Goal: Task Accomplishment & Management: Complete application form

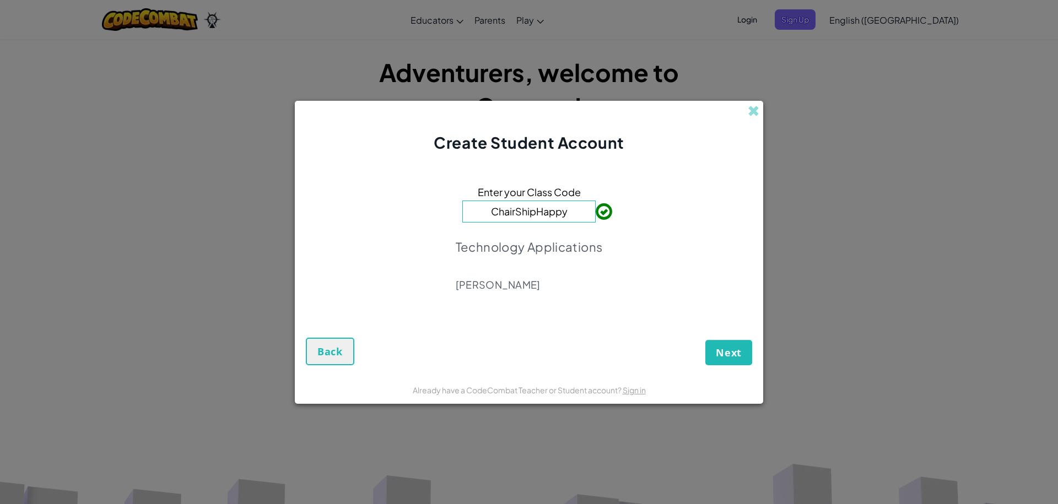
click at [995, 220] on div "Create Student Account Enter your Class Code ChairShipHappy Technology Applicat…" at bounding box center [529, 252] width 1058 height 504
click at [718, 339] on div "Next Back" at bounding box center [529, 342] width 446 height 47
drag, startPoint x: 717, startPoint y: 336, endPoint x: 727, endPoint y: 356, distance: 22.7
click at [722, 346] on div "Next Back" at bounding box center [529, 342] width 446 height 47
click at [727, 356] on span "Next" at bounding box center [729, 352] width 26 height 13
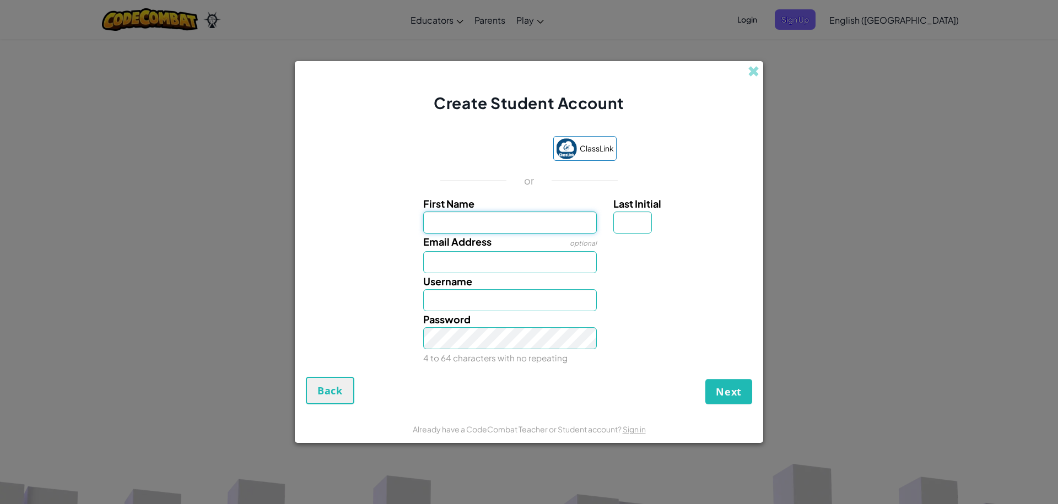
click at [449, 214] on input "First Name" at bounding box center [510, 223] width 174 height 22
type input "[PERSON_NAME]"
type input "Jacob"
click at [607, 211] on div "Last Initial" at bounding box center [681, 215] width 153 height 38
click at [612, 214] on div "Last Initial" at bounding box center [681, 215] width 153 height 38
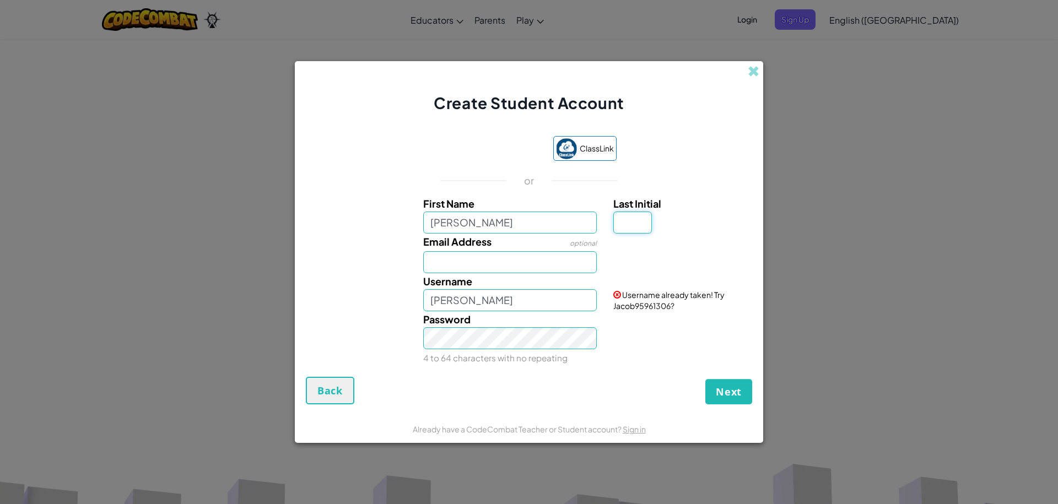
click at [621, 214] on input "Last Initial" at bounding box center [632, 223] width 39 height 22
click at [456, 225] on input "[PERSON_NAME]" at bounding box center [510, 223] width 174 height 22
click at [524, 212] on input "jacob1213" at bounding box center [510, 223] width 174 height 22
type input "j"
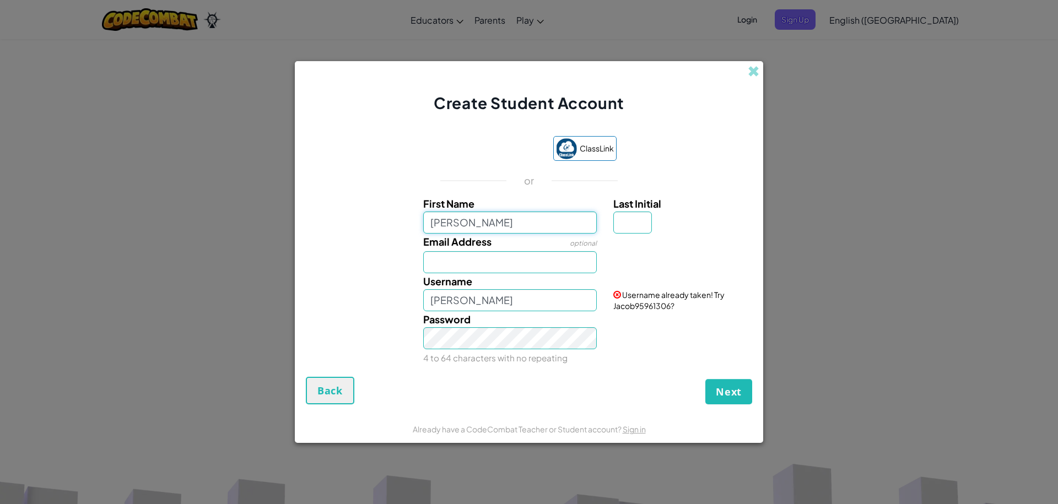
type input "JACOB"
click at [632, 236] on div at bounding box center [681, 242] width 153 height 16
click at [629, 231] on input "Last Initial" at bounding box center [632, 223] width 39 height 22
type input "O"
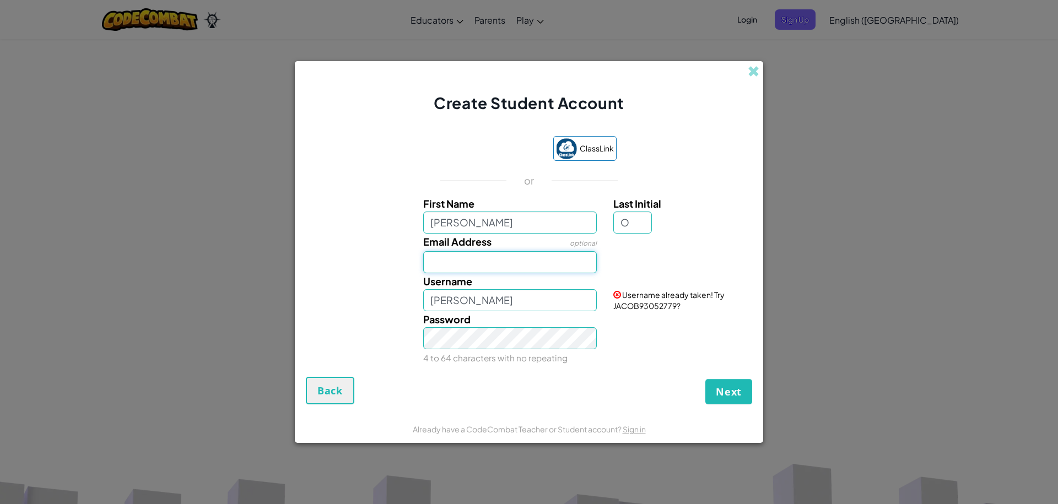
type input "JACOBO"
click at [505, 265] on input "Email Address" at bounding box center [510, 262] width 174 height 22
click at [508, 219] on input "JACOB" at bounding box center [510, 223] width 174 height 22
type input "J"
type input "[PERSON_NAME]"
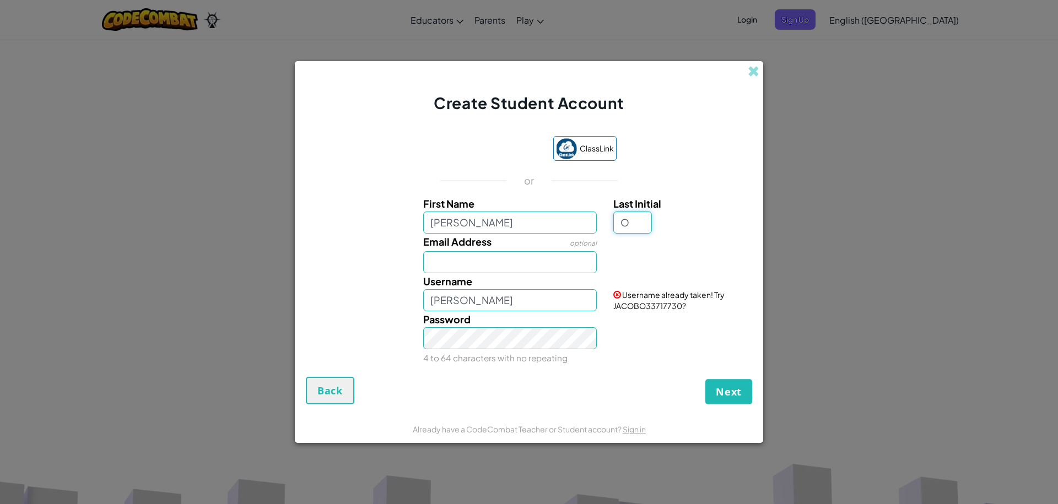
type input "JacobO"
click at [646, 217] on input "O" at bounding box center [632, 223] width 39 height 22
type input "o"
click at [475, 258] on input "Email Address" at bounding box center [510, 262] width 174 height 22
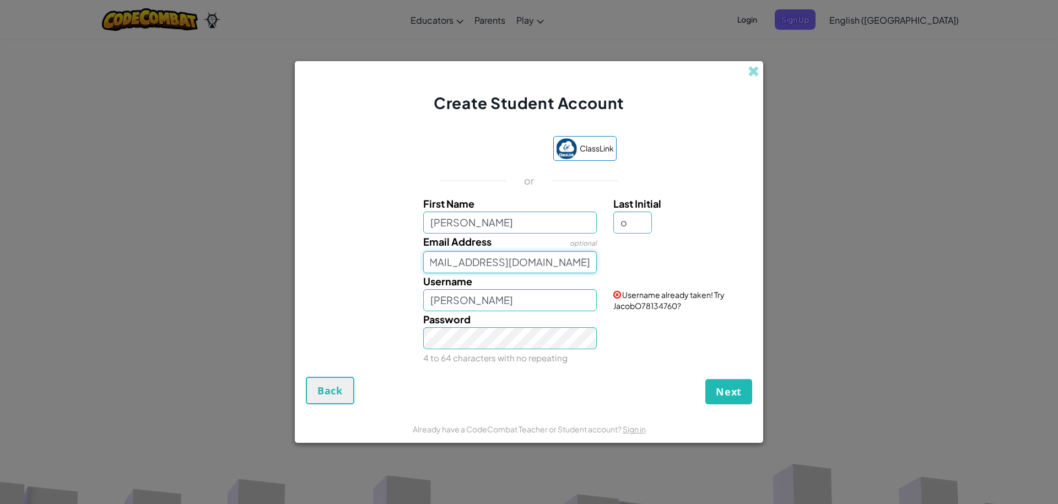
type input "oroscoj4754@student.judsonisd.org"
click at [494, 309] on input "JacobO" at bounding box center [510, 300] width 174 height 22
type input "Jacob"
click at [741, 401] on button "Next" at bounding box center [728, 391] width 47 height 25
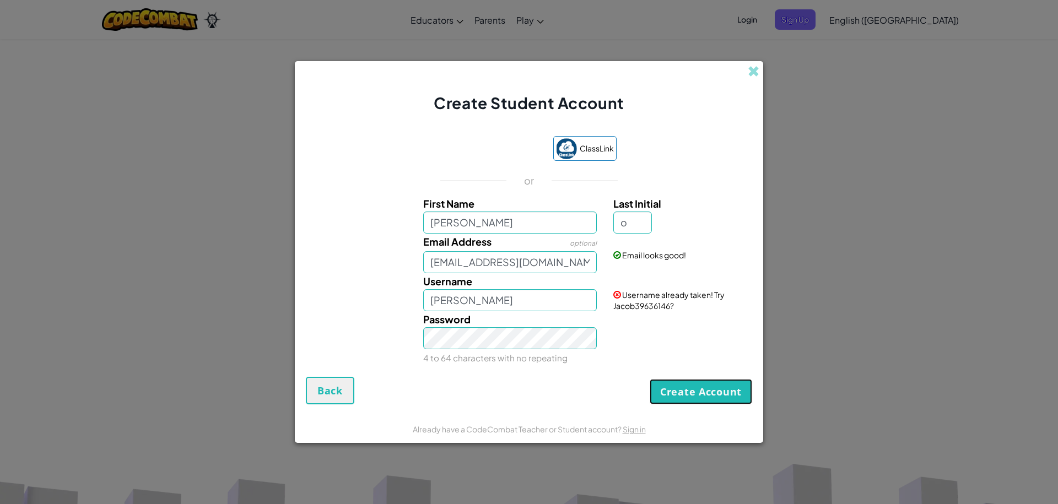
click at [737, 399] on button "Create Account" at bounding box center [701, 391] width 103 height 25
click at [733, 387] on button "Create Account" at bounding box center [701, 391] width 103 height 25
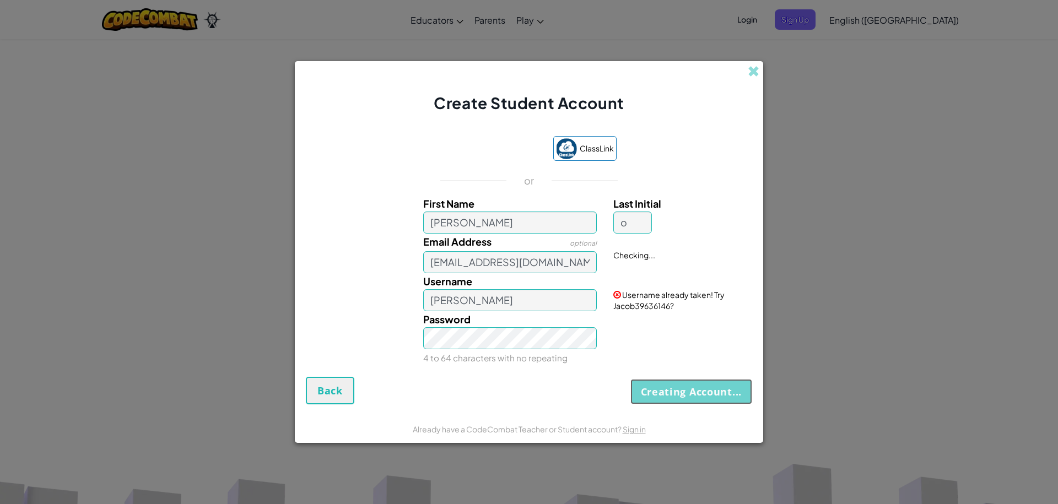
click at [733, 387] on button "Creating Account..." at bounding box center [691, 391] width 122 height 25
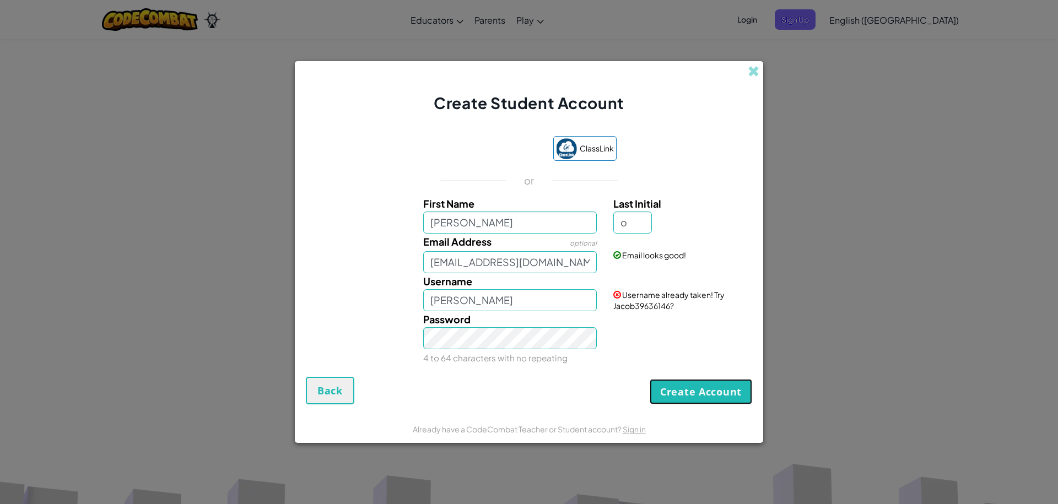
click at [733, 387] on button "Create Account" at bounding box center [701, 391] width 103 height 25
click at [733, 387] on div "Create Account Back" at bounding box center [529, 391] width 446 height 28
click at [733, 387] on button "Create Account" at bounding box center [701, 391] width 103 height 25
click at [733, 387] on div "Create Account Back" at bounding box center [529, 391] width 446 height 28
click at [733, 387] on button "Create Account" at bounding box center [701, 391] width 103 height 25
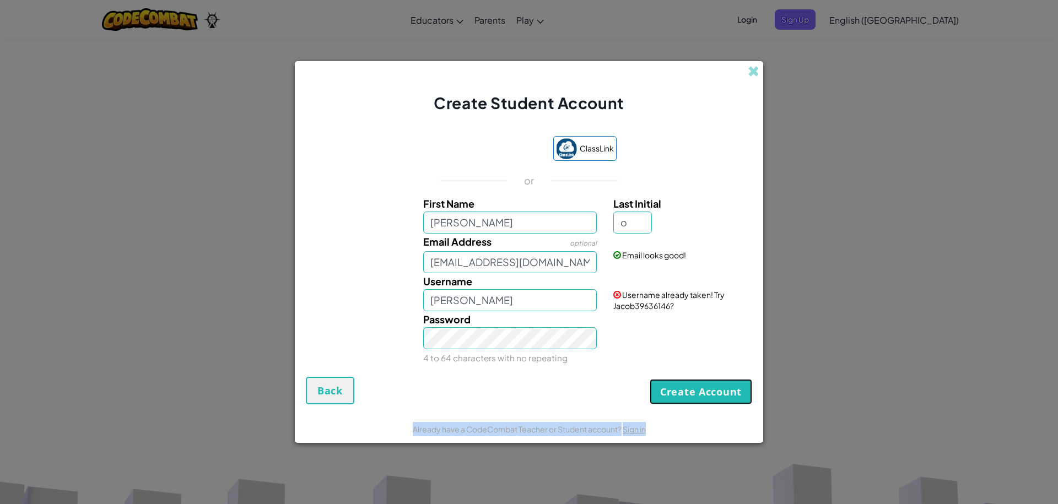
drag, startPoint x: 673, startPoint y: 397, endPoint x: 672, endPoint y: 376, distance: 21.0
click at [675, 391] on button "Create Account" at bounding box center [701, 391] width 103 height 25
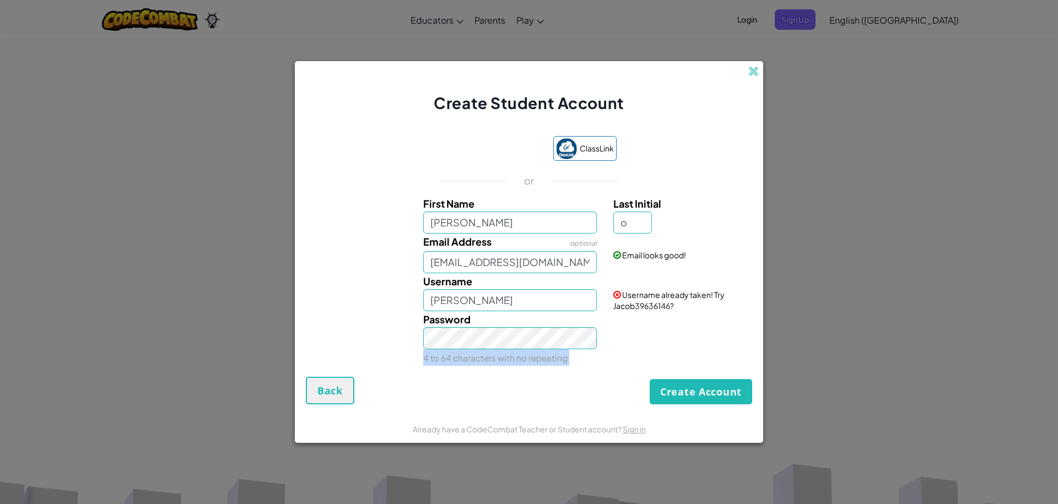
click at [672, 374] on div "ClassLink or First Name jacob Last Initial o Email Address optional oroscoj4754…" at bounding box center [529, 251] width 446 height 252
click at [672, 389] on button "Create Account" at bounding box center [701, 391] width 103 height 25
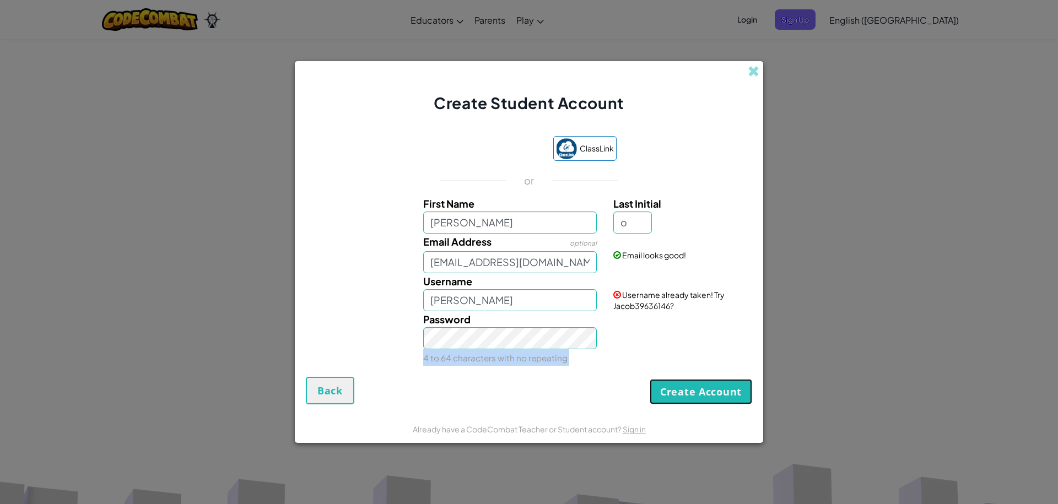
click at [672, 389] on button "Create Account" at bounding box center [701, 391] width 103 height 25
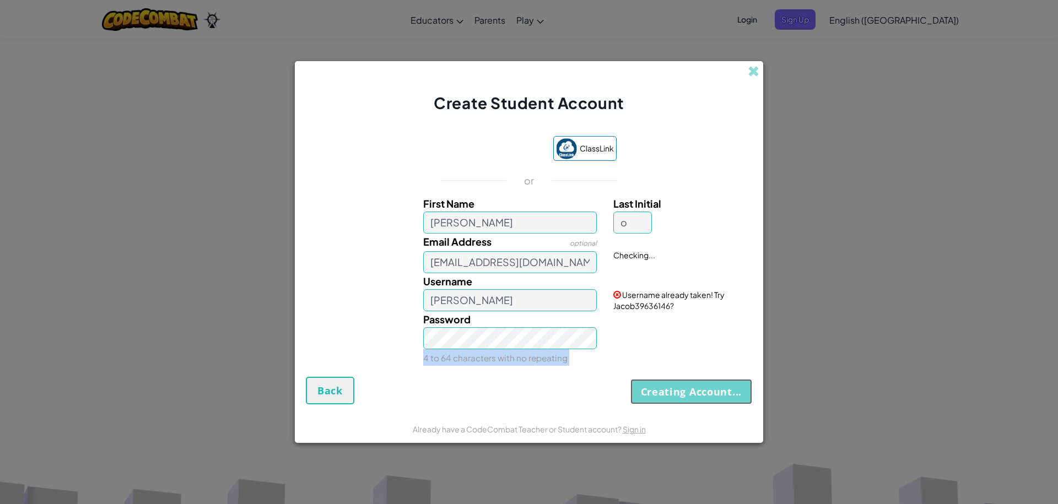
click at [672, 389] on button "Creating Account..." at bounding box center [691, 391] width 122 height 25
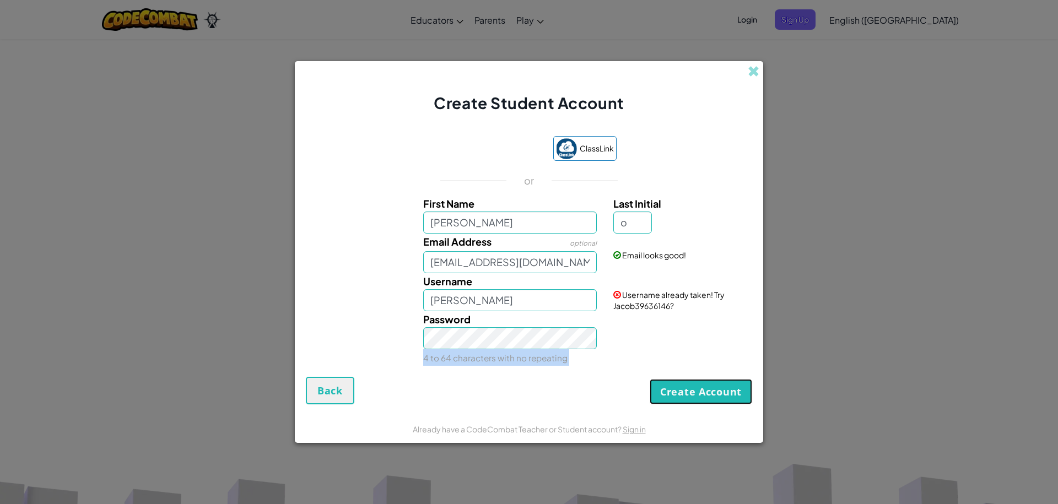
click at [672, 389] on button "Create Account" at bounding box center [701, 391] width 103 height 25
click at [676, 389] on div "Create Account Back" at bounding box center [529, 391] width 446 height 28
click at [676, 389] on button "Create Account" at bounding box center [701, 391] width 103 height 25
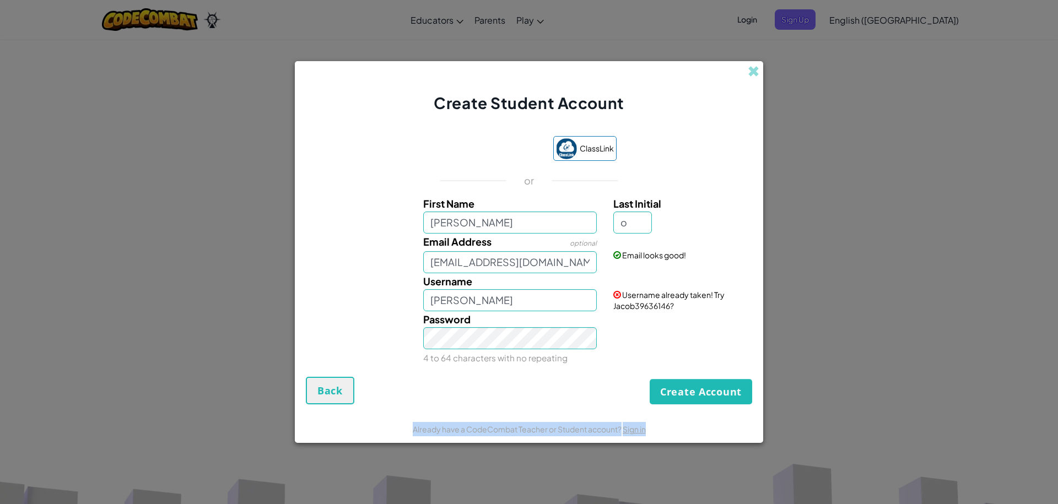
click at [676, 389] on div "Create Account Back" at bounding box center [529, 391] width 446 height 28
click at [676, 389] on button "Create Account" at bounding box center [701, 391] width 103 height 25
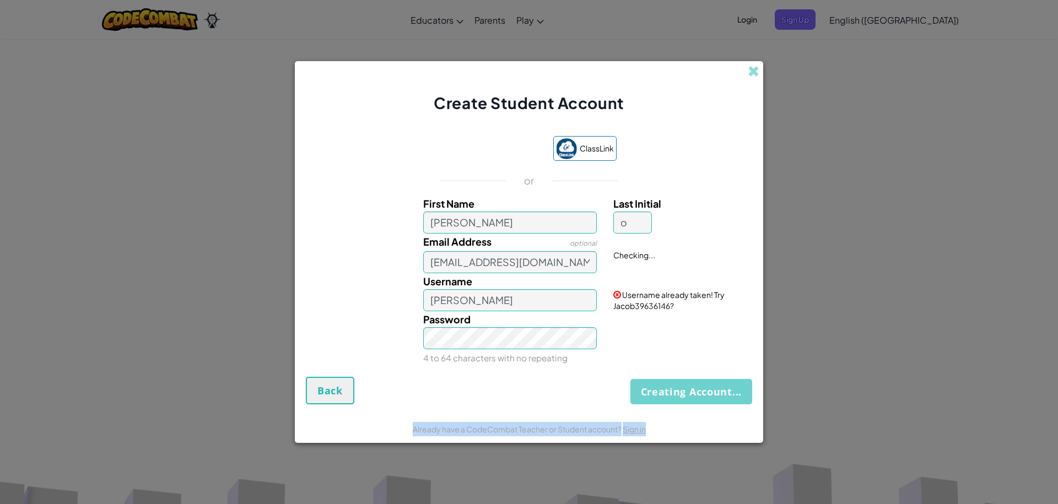
click at [676, 389] on div "Creating Account... Back" at bounding box center [529, 391] width 446 height 28
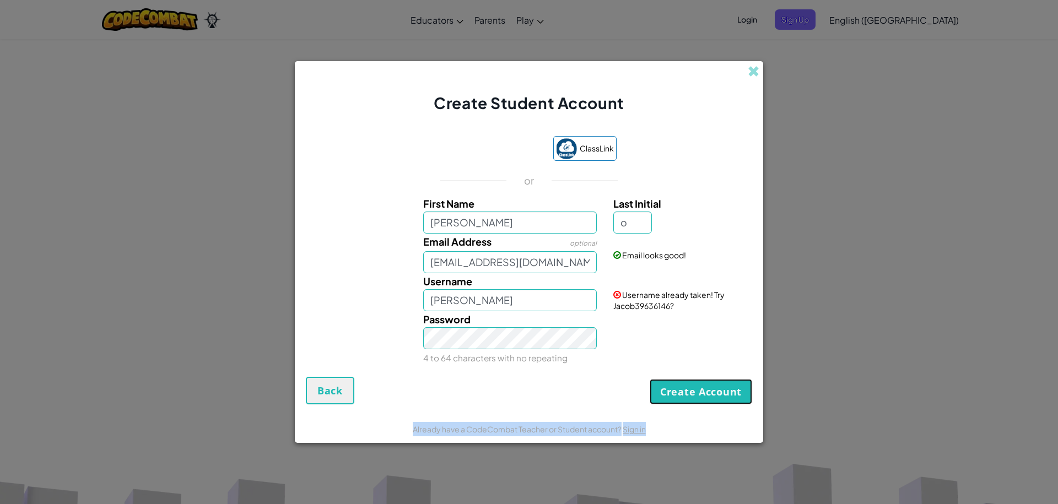
click at [676, 389] on button "Create Account" at bounding box center [701, 391] width 103 height 25
click at [676, 389] on div "Create Account Back" at bounding box center [529, 391] width 446 height 28
click at [676, 389] on button "Create Account" at bounding box center [701, 391] width 103 height 25
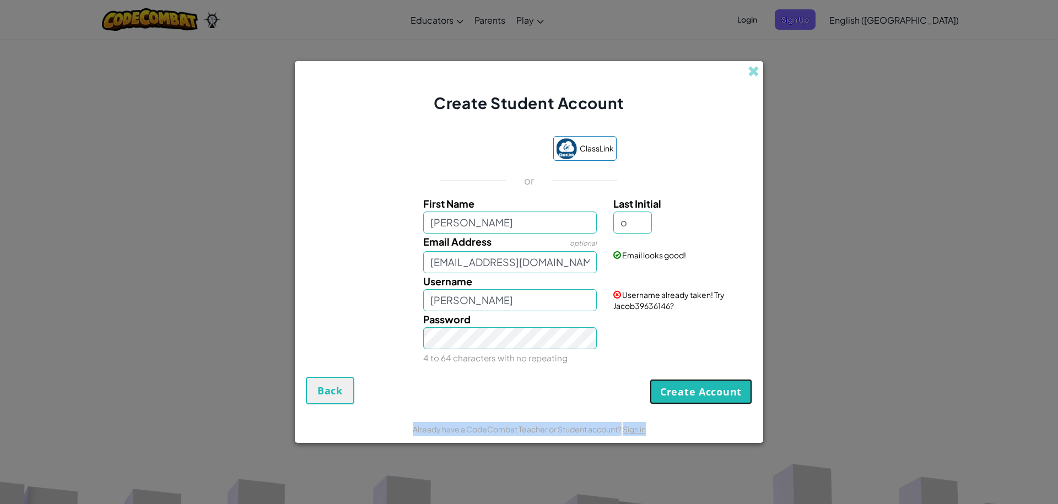
click at [676, 389] on button "Create Account" at bounding box center [701, 391] width 103 height 25
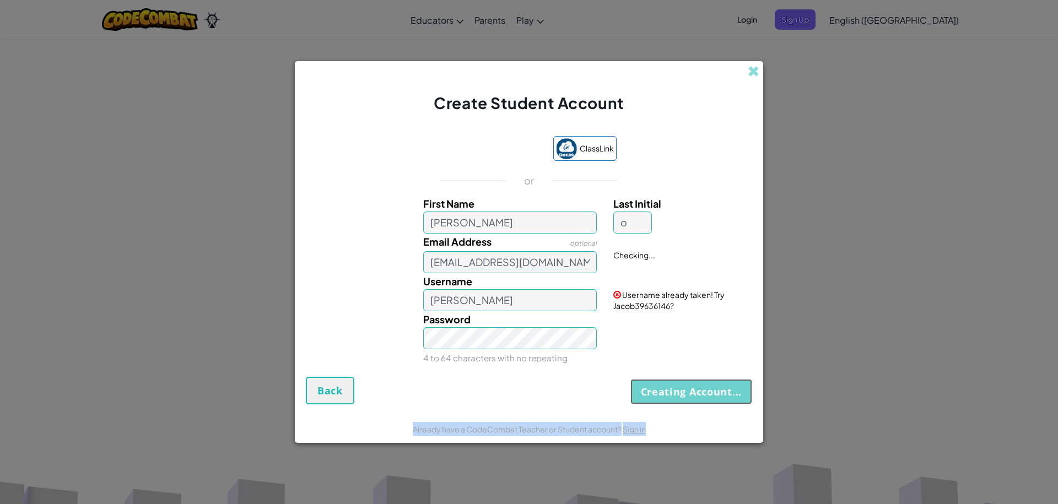
click at [676, 389] on button "Creating Account..." at bounding box center [691, 391] width 122 height 25
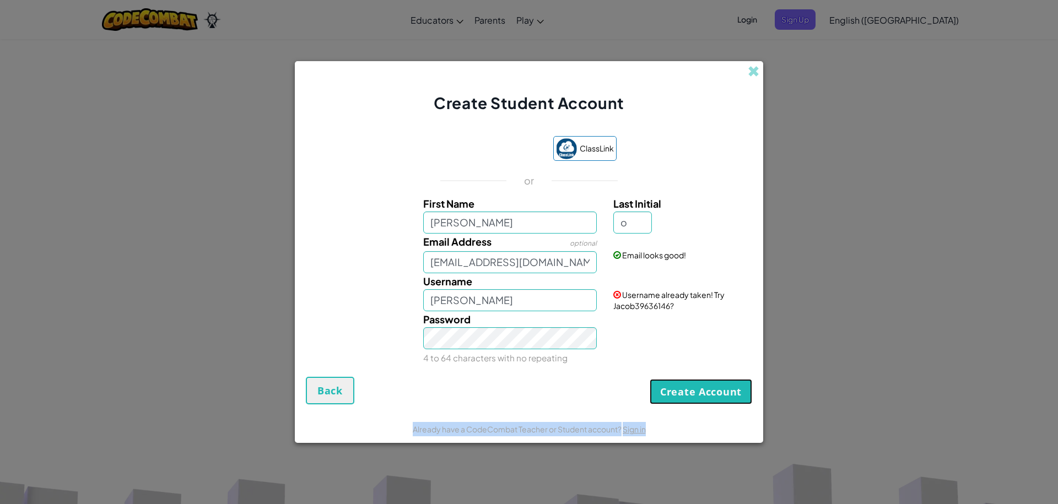
click at [676, 389] on button "Create Account" at bounding box center [701, 391] width 103 height 25
click at [677, 389] on button "Create Account" at bounding box center [701, 391] width 103 height 25
click at [676, 391] on button "Create Account" at bounding box center [701, 391] width 103 height 25
click at [676, 392] on button "Create Account" at bounding box center [701, 391] width 103 height 25
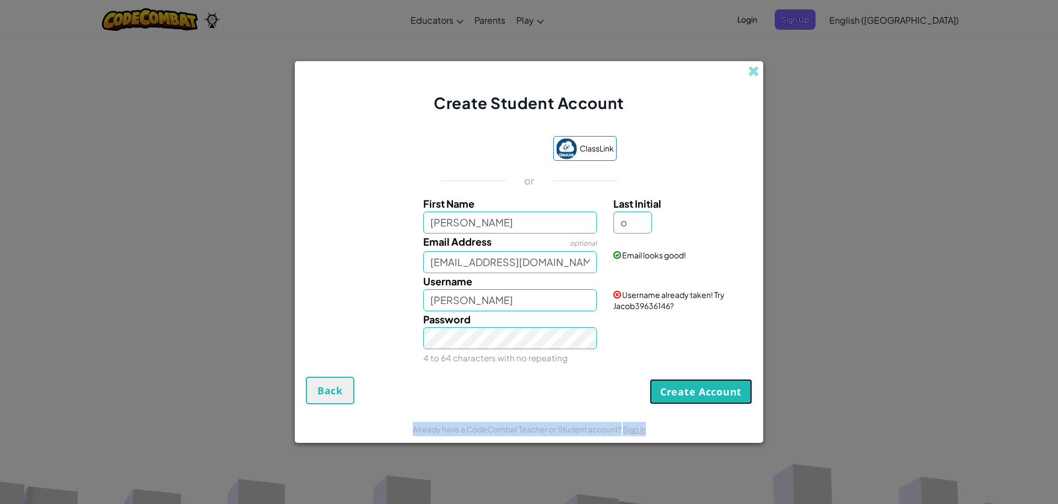
click at [650, 393] on button "Create Account" at bounding box center [701, 391] width 103 height 25
drag, startPoint x: 500, startPoint y: 223, endPoint x: 503, endPoint y: 217, distance: 6.2
click at [502, 220] on input "[PERSON_NAME]" at bounding box center [510, 223] width 174 height 22
click at [501, 210] on label "First Name" at bounding box center [510, 204] width 174 height 16
click at [501, 212] on input "[PERSON_NAME]" at bounding box center [510, 223] width 174 height 22
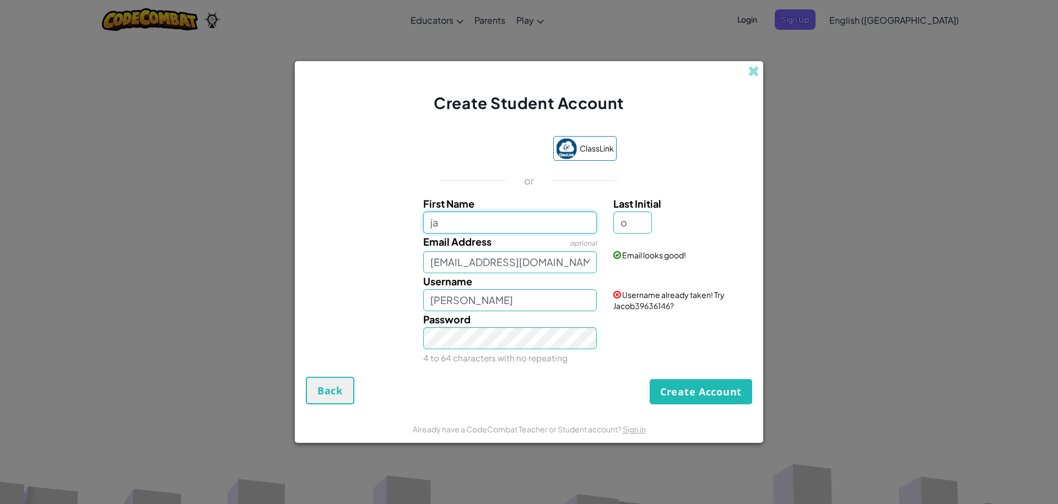
type input "j"
type input "oro"
type input "OroO"
click at [736, 422] on div "Already have a CodeCombat Teacher or Student account? Sign in" at bounding box center [529, 430] width 468 height 28
click at [724, 385] on button "Create Account" at bounding box center [701, 391] width 103 height 25
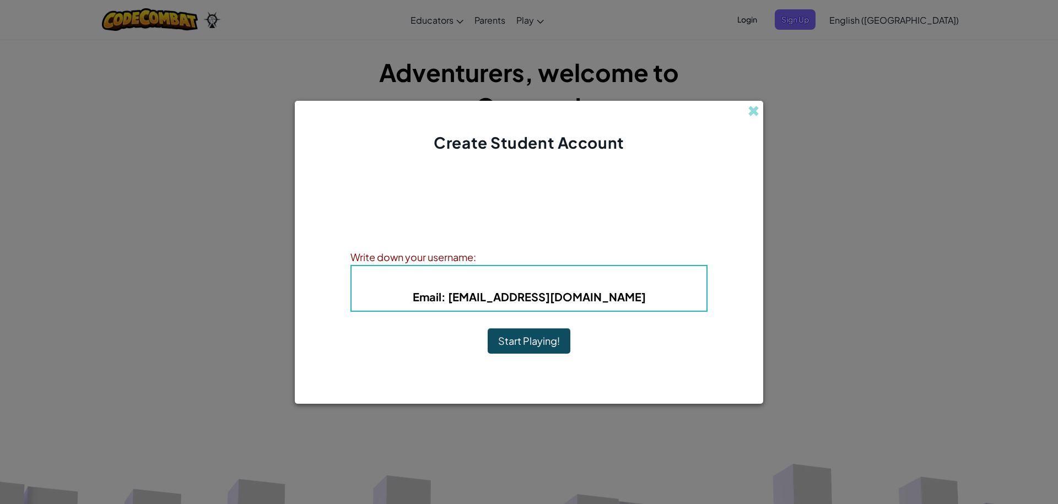
click at [517, 344] on button "Start Playing!" at bounding box center [529, 340] width 83 height 25
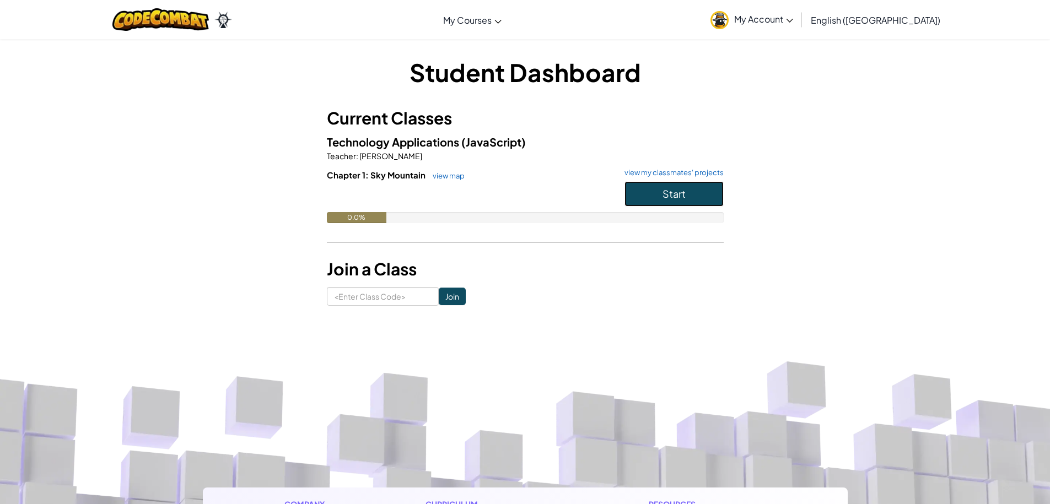
click at [672, 191] on span "Start" at bounding box center [673, 193] width 23 height 13
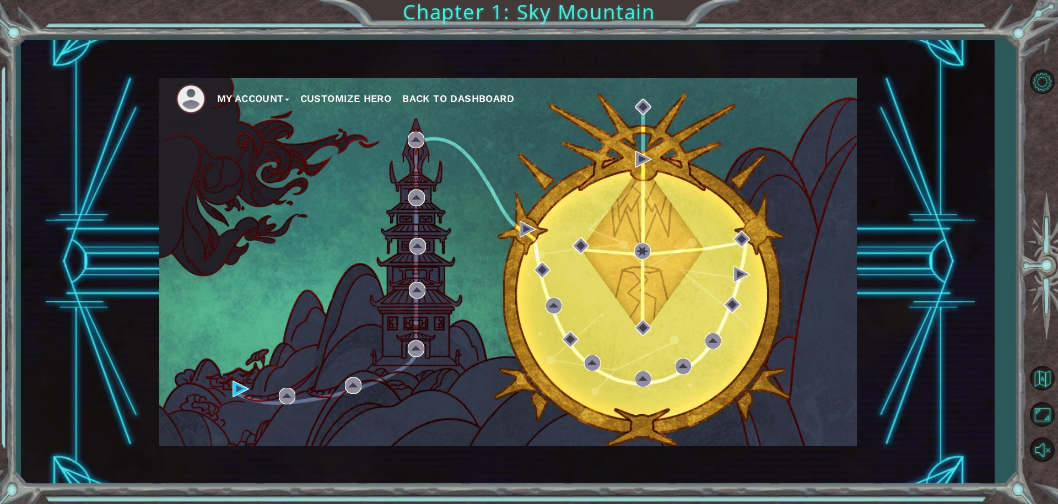
drag, startPoint x: 276, startPoint y: 401, endPoint x: 299, endPoint y: 390, distance: 24.9
click at [279, 400] on div "My Account Customize Hero Back to Dashboard" at bounding box center [508, 262] width 698 height 368
click at [299, 390] on div "My Account Customize Hero Back to Dashboard" at bounding box center [508, 262] width 698 height 368
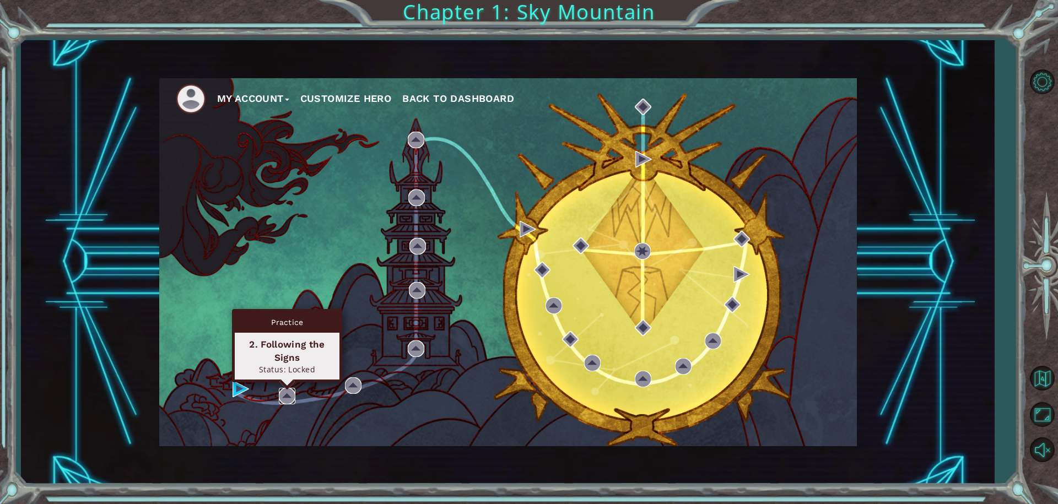
click at [289, 393] on img at bounding box center [287, 396] width 17 height 17
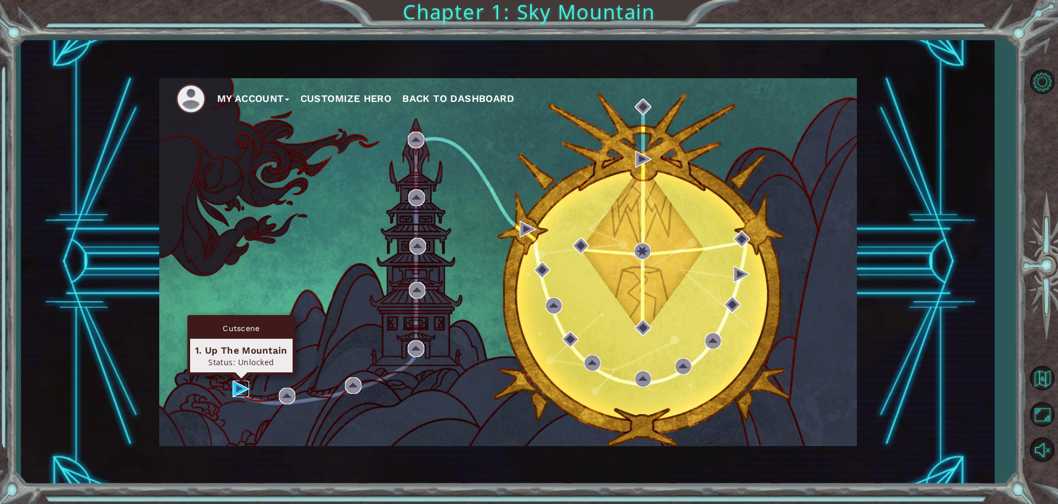
click at [242, 386] on img at bounding box center [241, 389] width 17 height 17
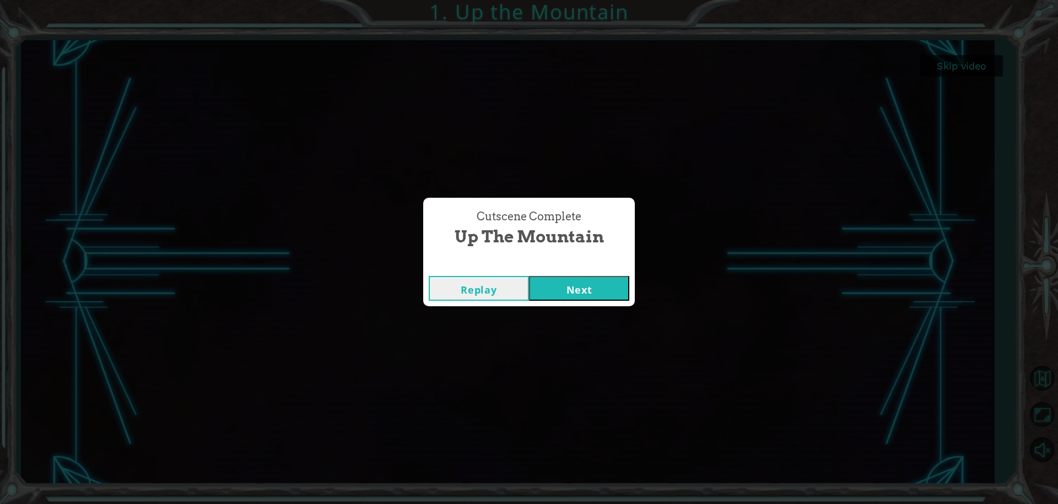
click at [608, 276] on button "Next" at bounding box center [579, 288] width 100 height 25
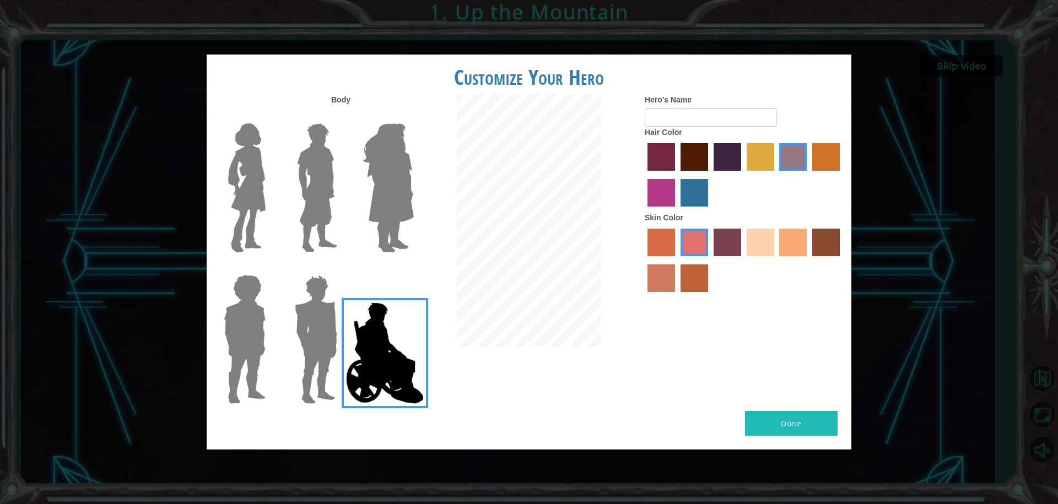
click at [303, 368] on img at bounding box center [315, 340] width 51 height 138
click at [342, 268] on input "Hero Garnet" at bounding box center [342, 268] width 0 height 0
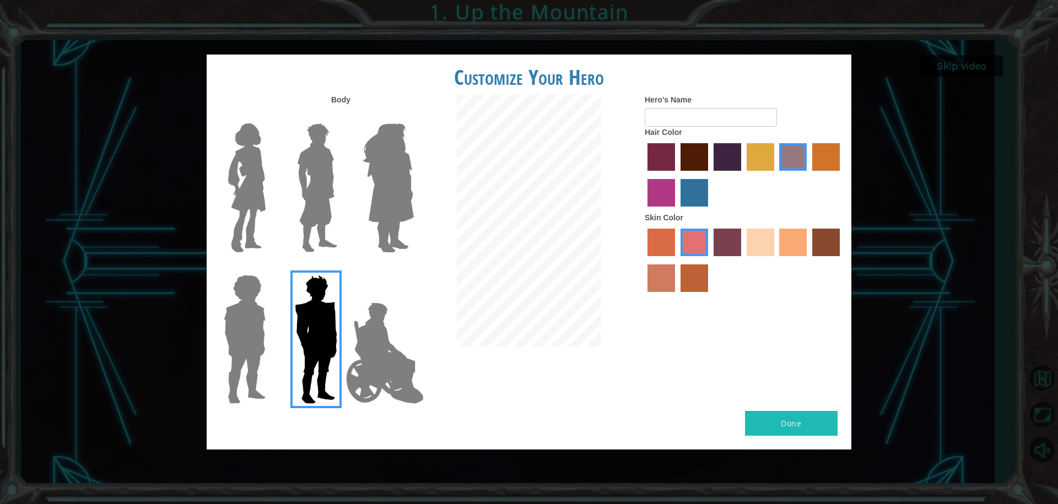
click at [231, 319] on img at bounding box center [244, 340] width 51 height 138
click at [270, 268] on input "Hero Steven" at bounding box center [270, 268] width 0 height 0
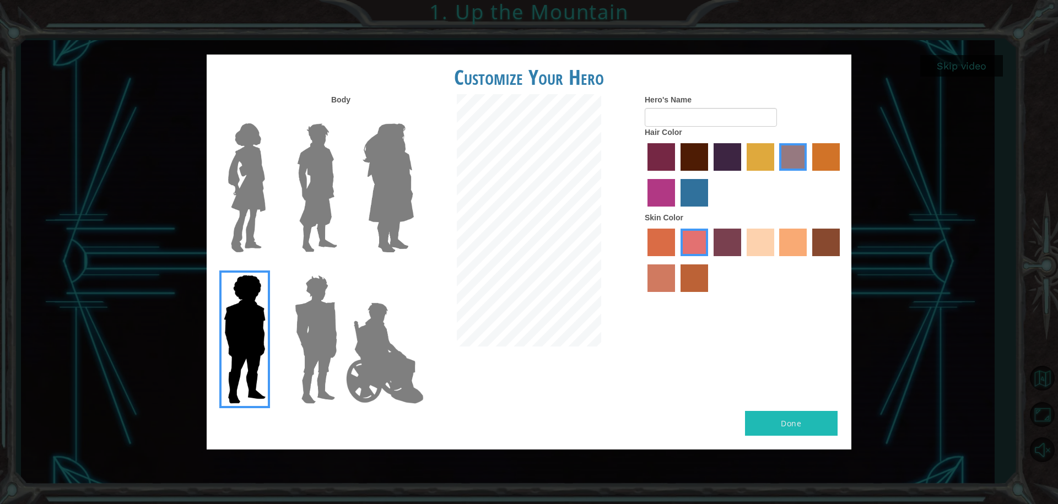
click at [334, 186] on img at bounding box center [317, 188] width 49 height 138
click at [342, 116] on input "Hero Lars" at bounding box center [342, 116] width 0 height 0
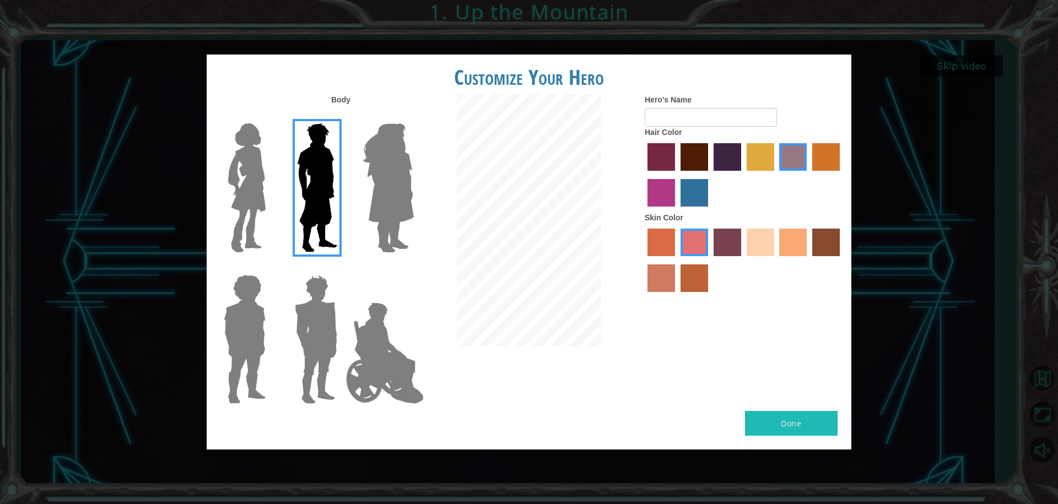
click at [686, 157] on label "maroon hair color" at bounding box center [695, 157] width 28 height 28
click at [677, 175] on input "maroon hair color" at bounding box center [677, 175] width 0 height 0
click at [787, 239] on label "tacao skin color" at bounding box center [793, 243] width 28 height 28
click at [776, 260] on input "tacao skin color" at bounding box center [776, 260] width 0 height 0
click at [791, 439] on div "Done" at bounding box center [529, 430] width 645 height 39
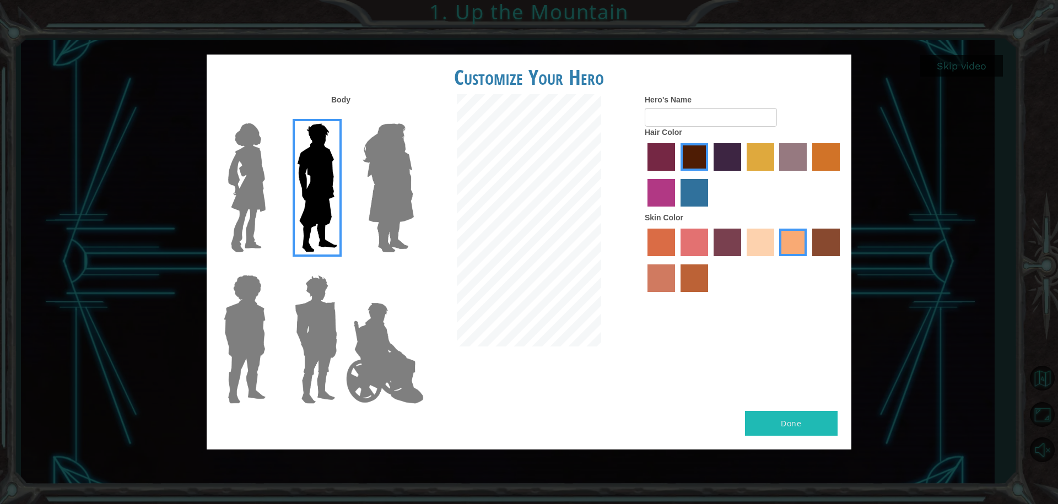
click at [788, 426] on button "Done" at bounding box center [791, 423] width 93 height 25
type input "[PERSON_NAME]"
click at [772, 418] on button "Done" at bounding box center [791, 423] width 93 height 25
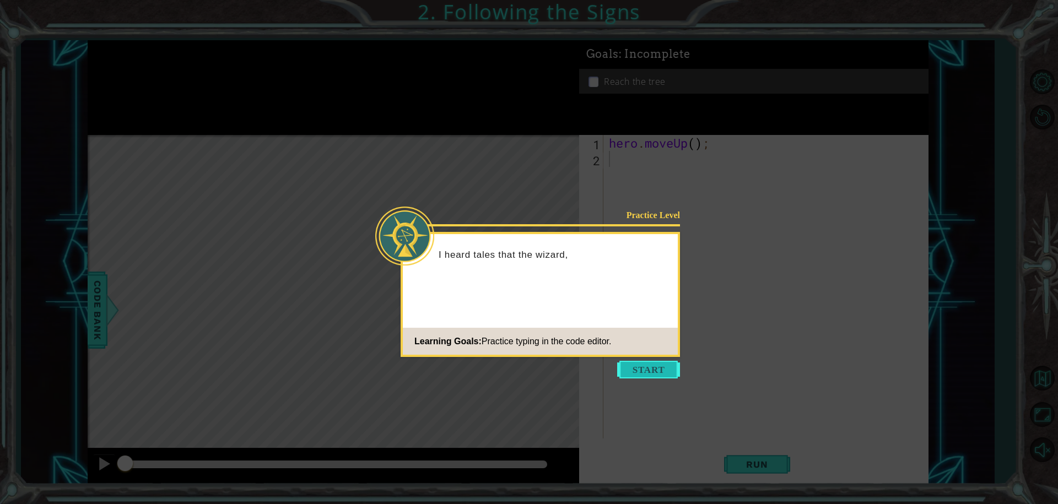
click at [644, 370] on button "Start" at bounding box center [648, 370] width 63 height 18
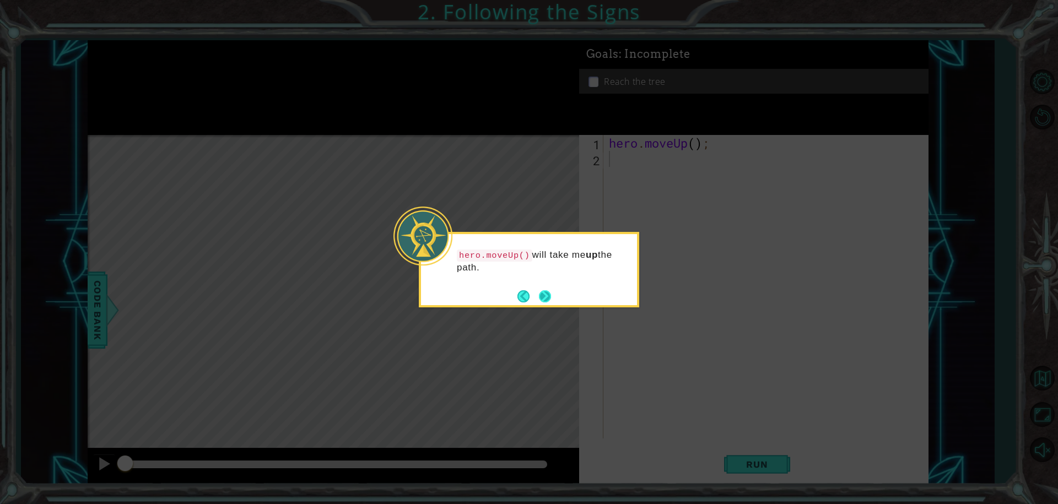
click at [538, 296] on footer at bounding box center [534, 296] width 34 height 17
click at [547, 293] on button "Next" at bounding box center [545, 296] width 12 height 12
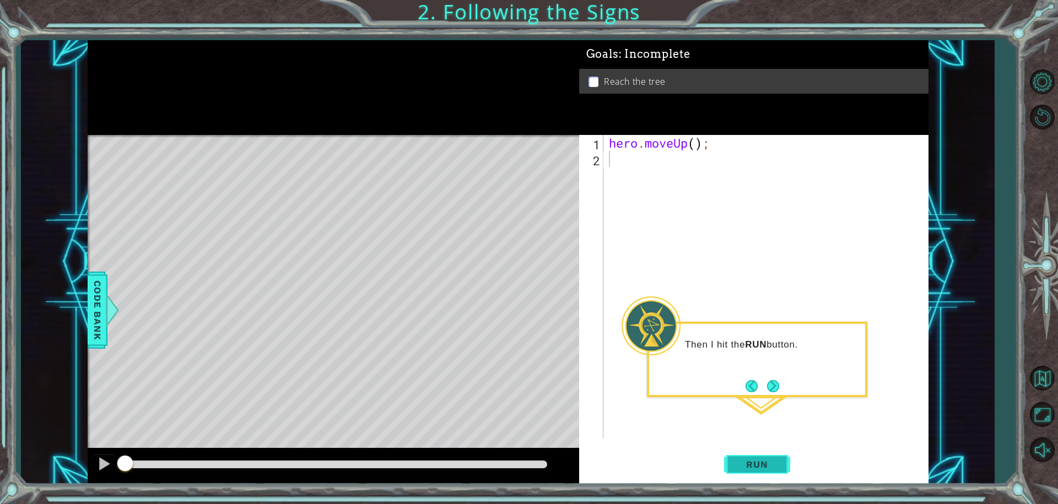
click at [772, 454] on button "Run" at bounding box center [757, 464] width 66 height 35
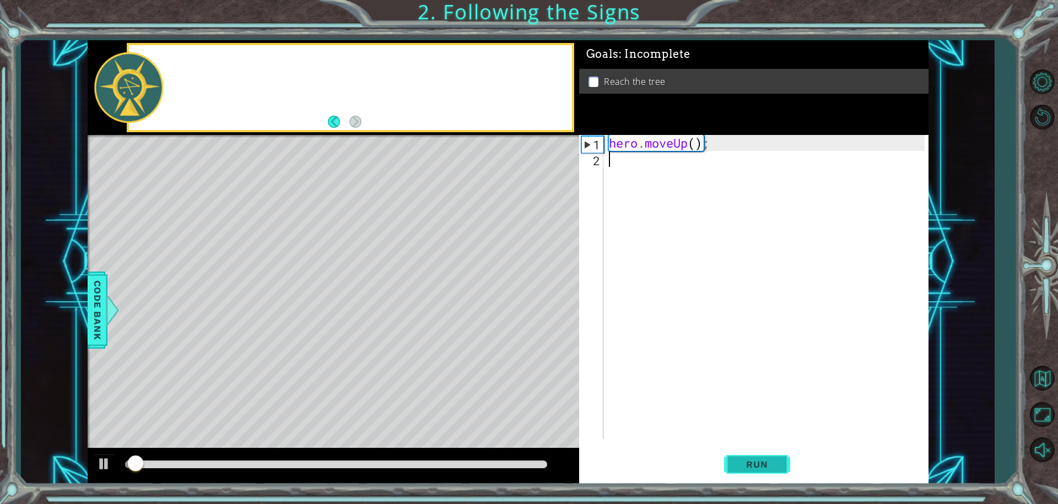
click at [772, 456] on button "Run" at bounding box center [757, 464] width 66 height 35
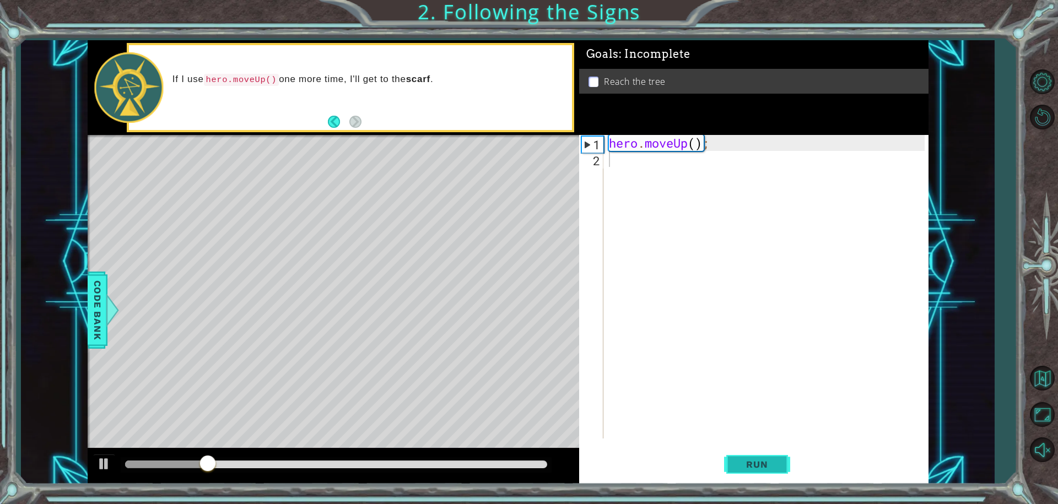
click at [772, 456] on button "Run" at bounding box center [757, 464] width 66 height 35
click at [321, 152] on div "Level Map" at bounding box center [342, 297] width 509 height 325
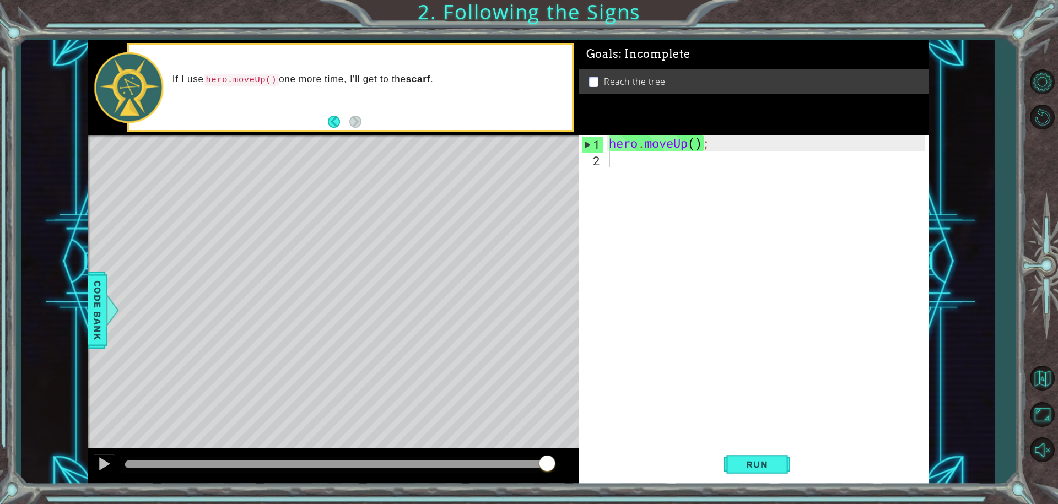
click at [578, 164] on div "Level Map" at bounding box center [342, 297] width 509 height 325
click at [598, 150] on div "1" at bounding box center [592, 145] width 21 height 16
click at [598, 155] on div "2" at bounding box center [592, 161] width 22 height 16
type textarea "hero.moveUp();"
click at [598, 155] on div "2" at bounding box center [592, 161] width 22 height 16
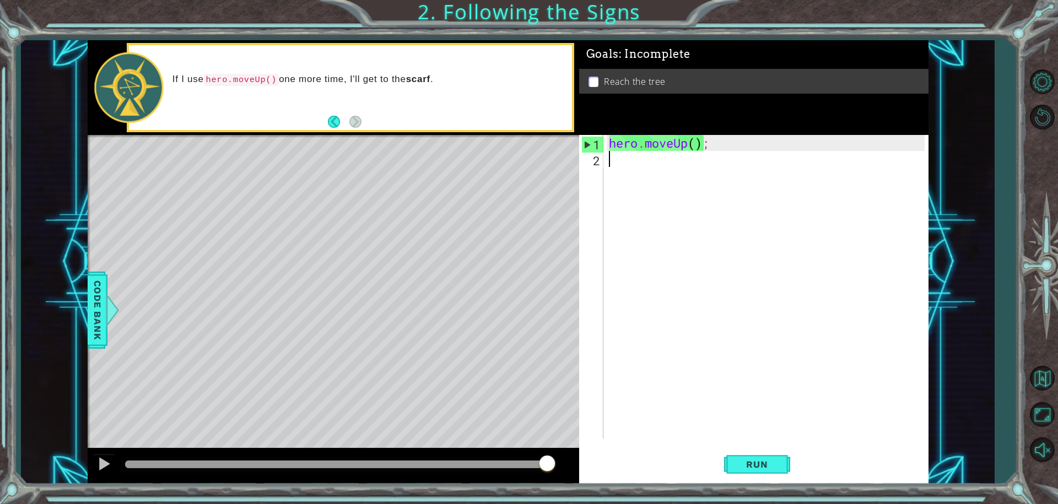
click at [598, 155] on div "2" at bounding box center [592, 161] width 22 height 16
click at [337, 125] on button "Back" at bounding box center [338, 122] width 21 height 12
click at [363, 109] on div "Time to get the scarf. I think hero.moveUp() will help." at bounding box center [350, 87] width 443 height 84
type textarea "hero.moveUp();"
click at [659, 137] on div "hero . moveUp ( ) ;" at bounding box center [769, 303] width 324 height 336
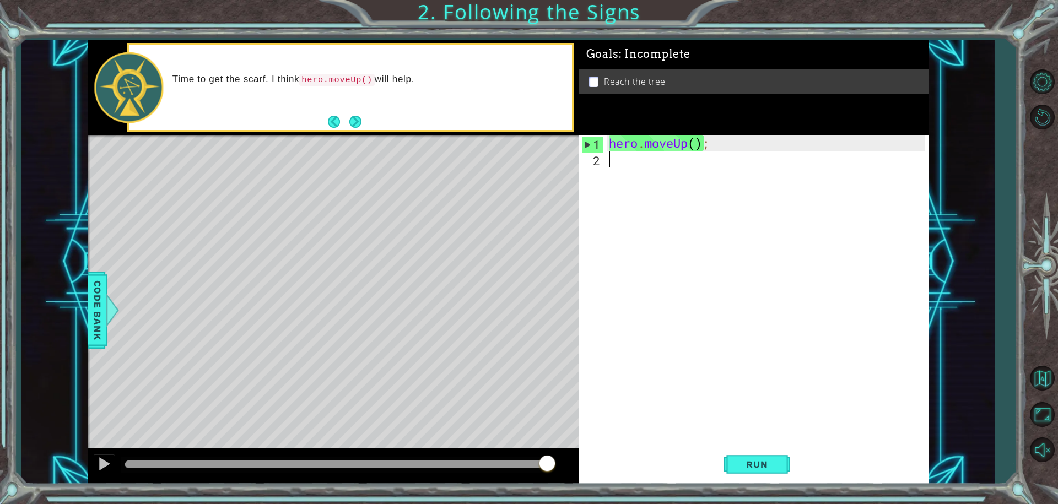
click at [784, 229] on div "hero . moveUp ( ) ;" at bounding box center [769, 303] width 324 height 336
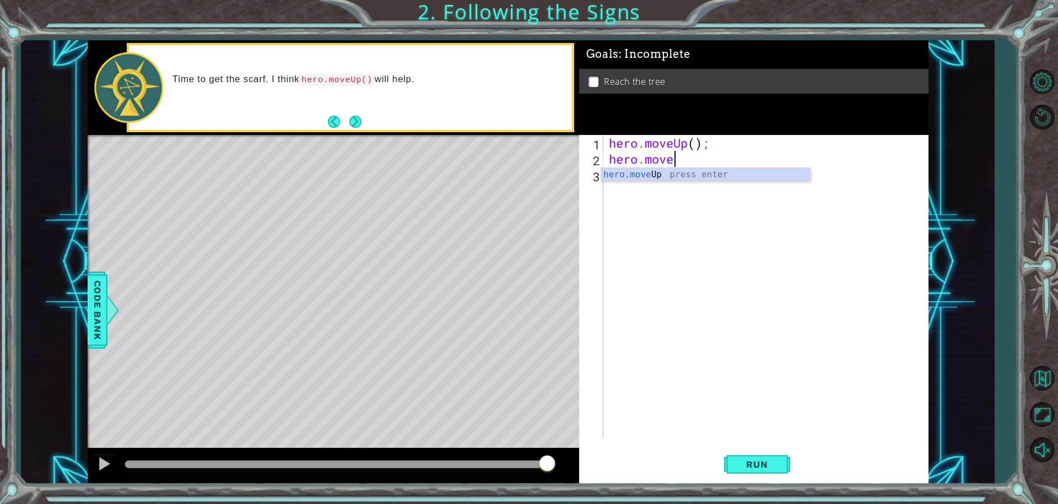
scroll to position [0, 3]
click at [756, 451] on button "Run" at bounding box center [757, 464] width 66 height 35
type textarea "hero.moveUp();"
click at [755, 456] on button "Run" at bounding box center [757, 464] width 66 height 35
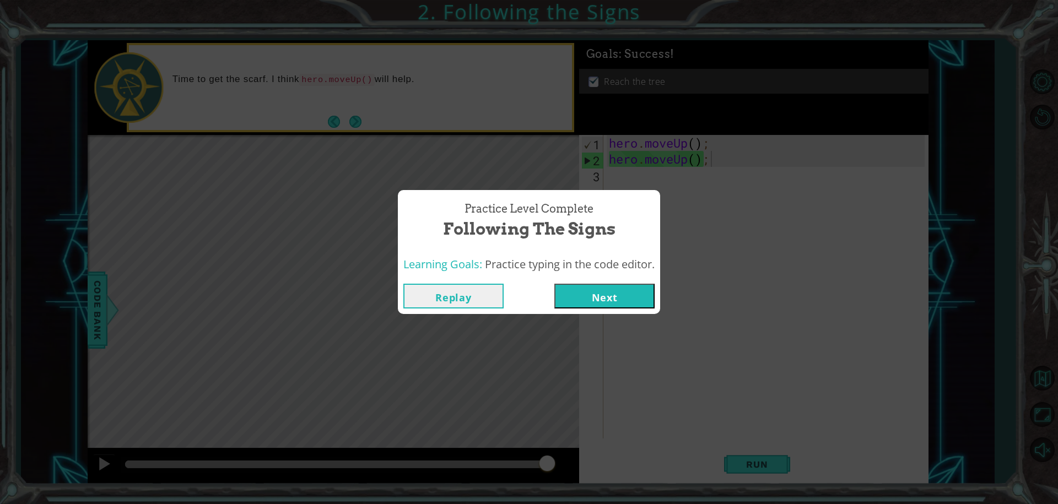
click at [592, 279] on div "Replay Next" at bounding box center [529, 296] width 262 height 36
click at [596, 284] on button "Next" at bounding box center [604, 296] width 100 height 25
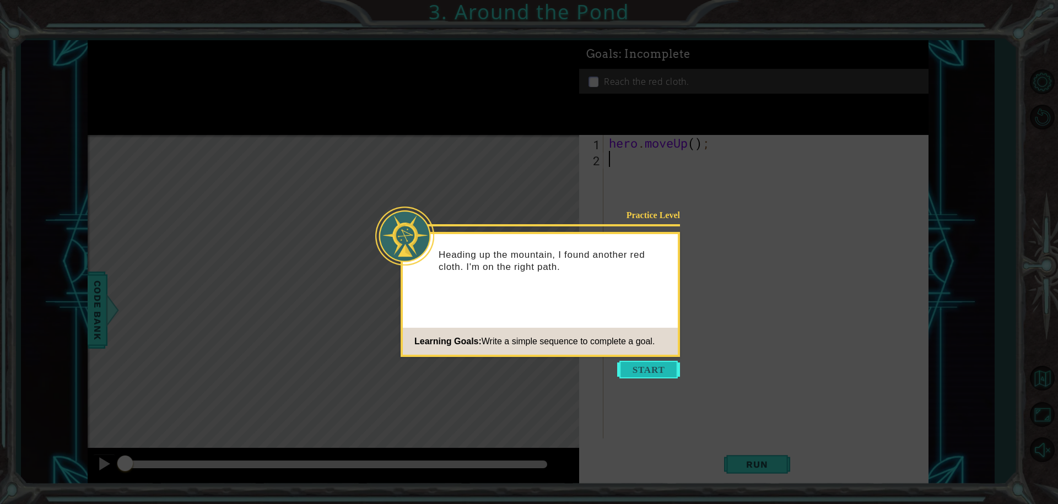
click at [648, 375] on button "Start" at bounding box center [648, 370] width 63 height 18
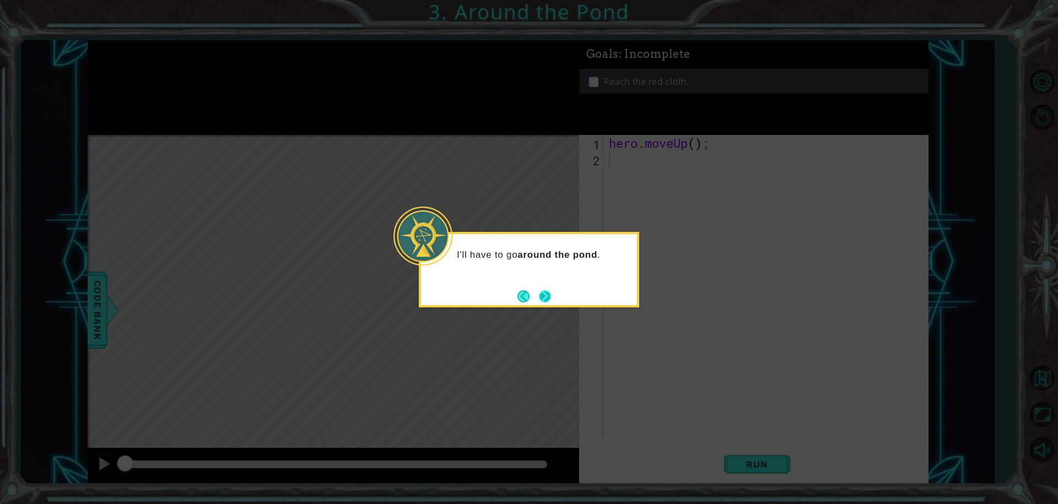
click at [546, 295] on button "Next" at bounding box center [545, 296] width 12 height 12
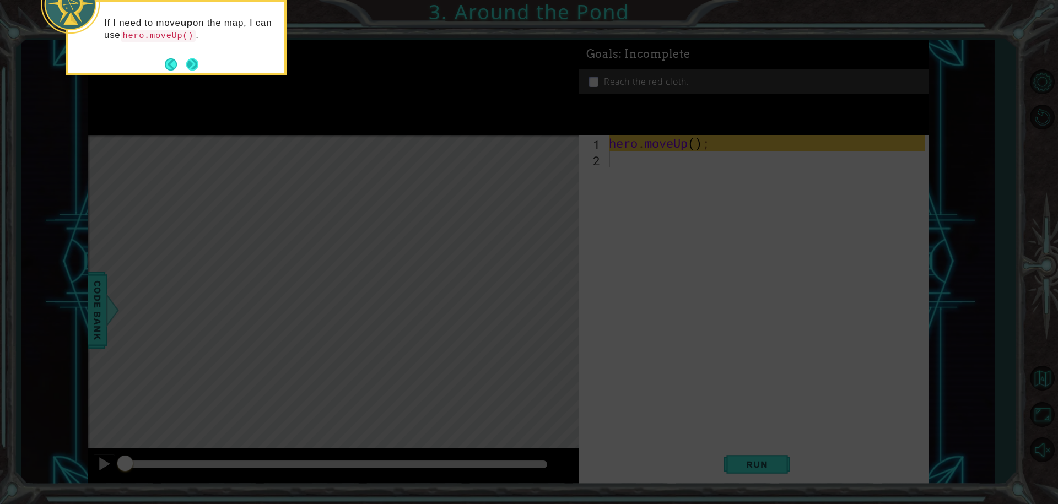
click at [187, 62] on button "Next" at bounding box center [192, 64] width 13 height 13
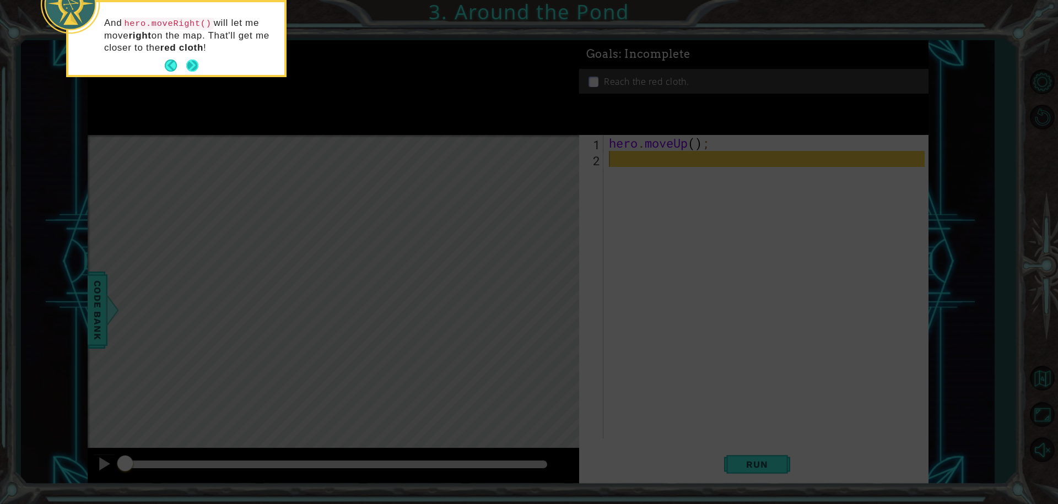
click at [192, 64] on button "Next" at bounding box center [192, 66] width 14 height 14
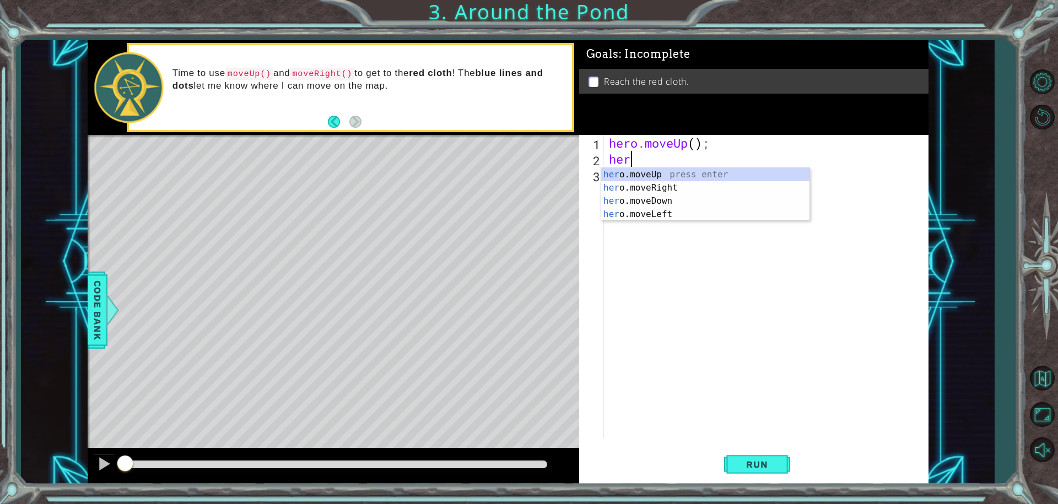
type textarea "hero"
click at [672, 176] on div "hero .moveUp press enter hero .moveRight press enter hero .moveDown press enter…" at bounding box center [705, 207] width 208 height 79
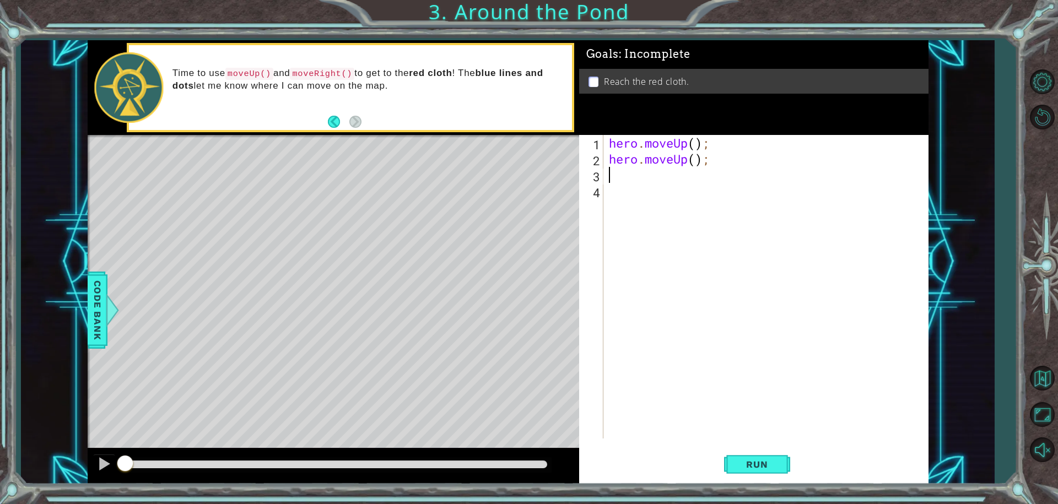
click at [596, 185] on div "4" at bounding box center [592, 193] width 22 height 16
click at [597, 174] on div "3" at bounding box center [592, 177] width 22 height 16
click at [600, 174] on div "3" at bounding box center [592, 177] width 22 height 16
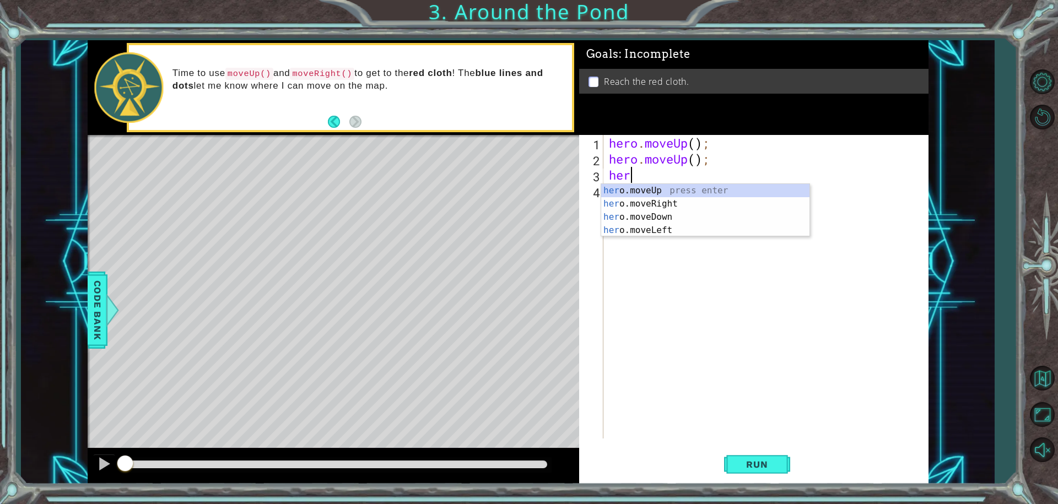
type textarea "hero"
click at [637, 196] on div "hero .moveUp press enter hero .moveRight press enter hero .moveDown press enter…" at bounding box center [705, 223] width 208 height 79
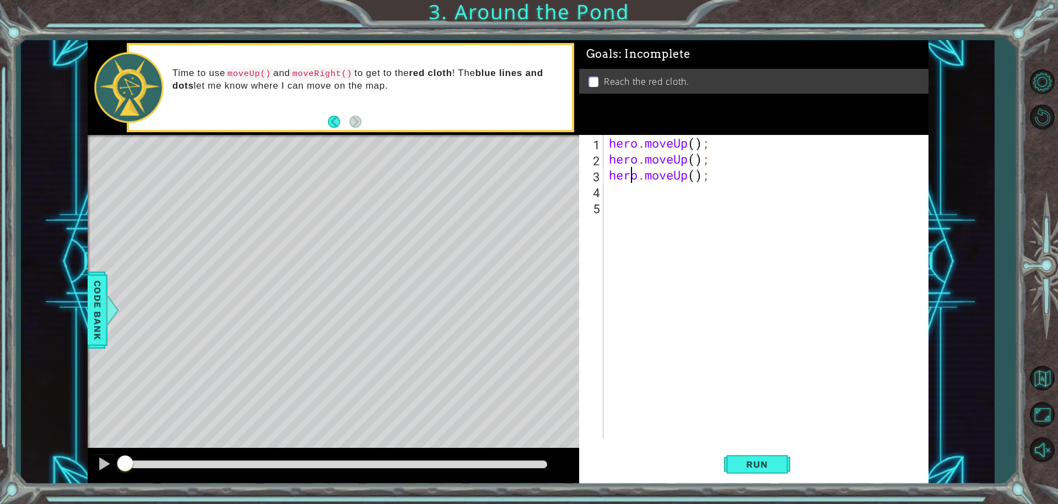
drag, startPoint x: 628, startPoint y: 182, endPoint x: 638, endPoint y: 183, distance: 9.4
click at [638, 183] on div "hero . moveUp ( ) ; hero . moveUp ( ) ; hero . moveUp ( ) ;" at bounding box center [769, 303] width 324 height 336
type textarea "hero.moveUp();"
click at [638, 183] on div "hero . moveUp ( ) ; hero . moveUp ( ) ; hero . moveUp ( ) ;" at bounding box center [766, 287] width 319 height 304
click at [600, 182] on div "3" at bounding box center [592, 177] width 22 height 16
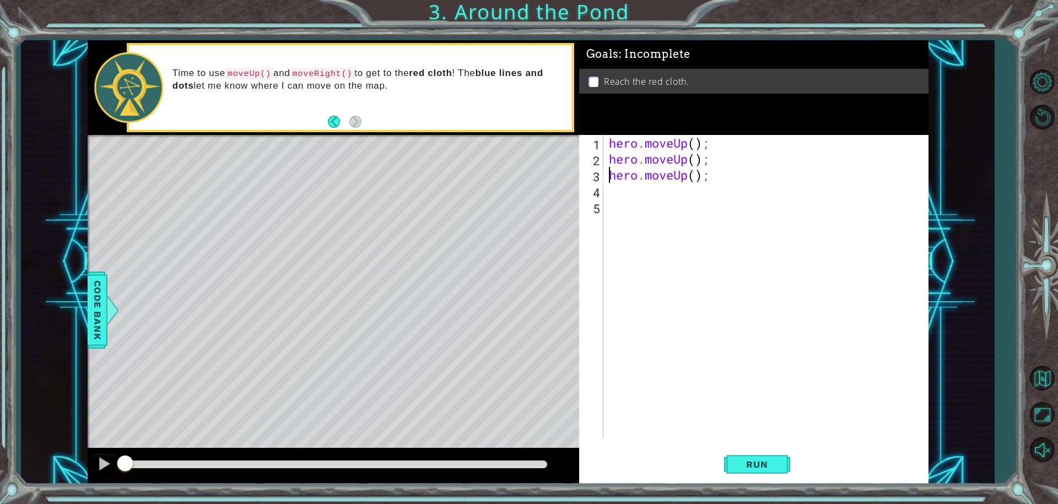
click at [591, 176] on div "3" at bounding box center [592, 177] width 22 height 16
type textarea "hero.moveUp();"
click at [712, 188] on div "hero . moveUp ( ) ; hero . moveUp ( ) ; hero . moveUp ( ) ;" at bounding box center [769, 303] width 324 height 336
drag, startPoint x: 710, startPoint y: 185, endPoint x: 630, endPoint y: 185, distance: 79.4
click at [672, 185] on div "hero . moveUp ( ) ; hero . moveUp ( ) ; hero . moveUp ( ) ;" at bounding box center [769, 303] width 324 height 336
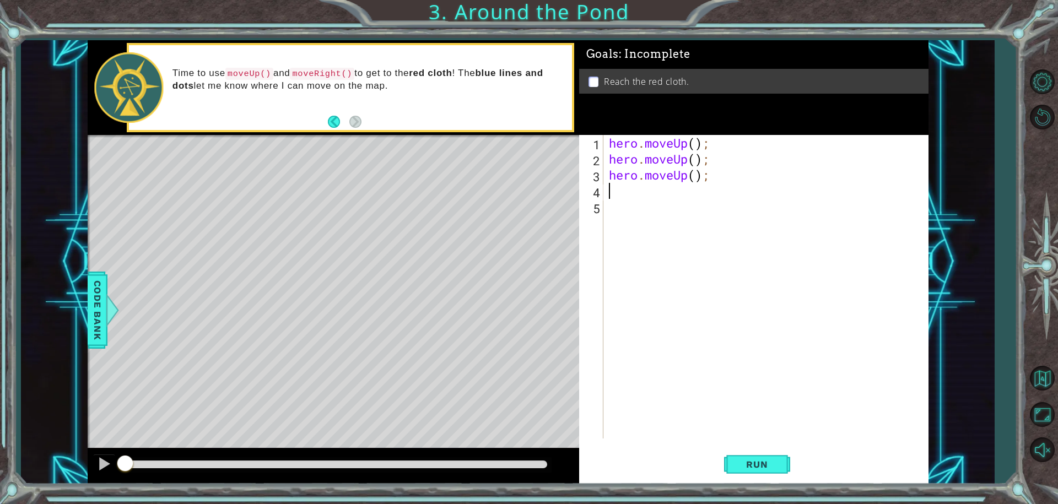
click at [673, 183] on div "hero . moveUp ( ) ; hero . moveUp ( ) ; hero . moveUp ( ) ;" at bounding box center [769, 303] width 324 height 336
click at [672, 176] on div "hero . moveUp ( ) ; hero . moveUp ( ) ; hero . moveUp ( ) ;" at bounding box center [769, 303] width 324 height 336
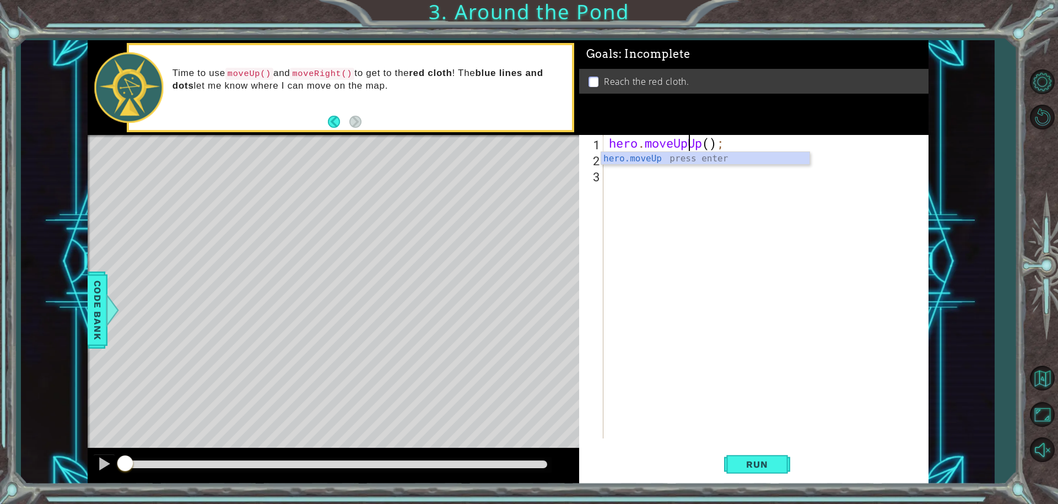
scroll to position [0, 4]
drag, startPoint x: 734, startPoint y: 150, endPoint x: 711, endPoint y: 128, distance: 31.2
click at [725, 136] on div "hero . moveUpUp ( ) ;" at bounding box center [769, 303] width 324 height 336
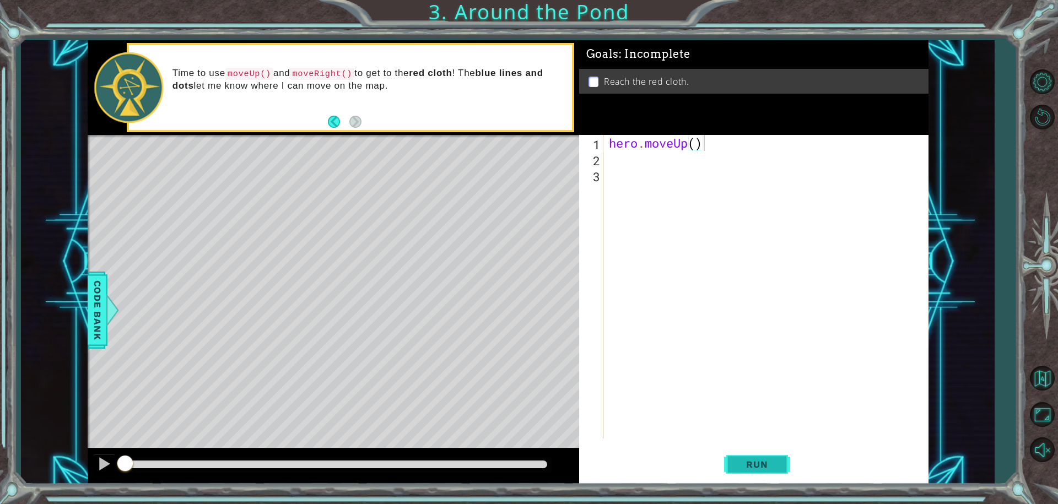
click at [746, 482] on button "Run" at bounding box center [757, 464] width 66 height 35
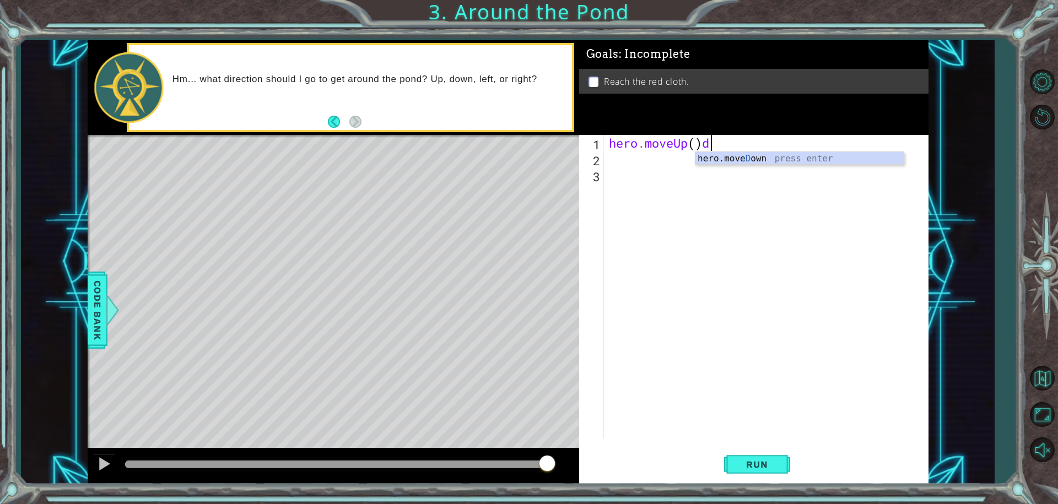
scroll to position [0, 4]
type textarea "hero.moveUp()"
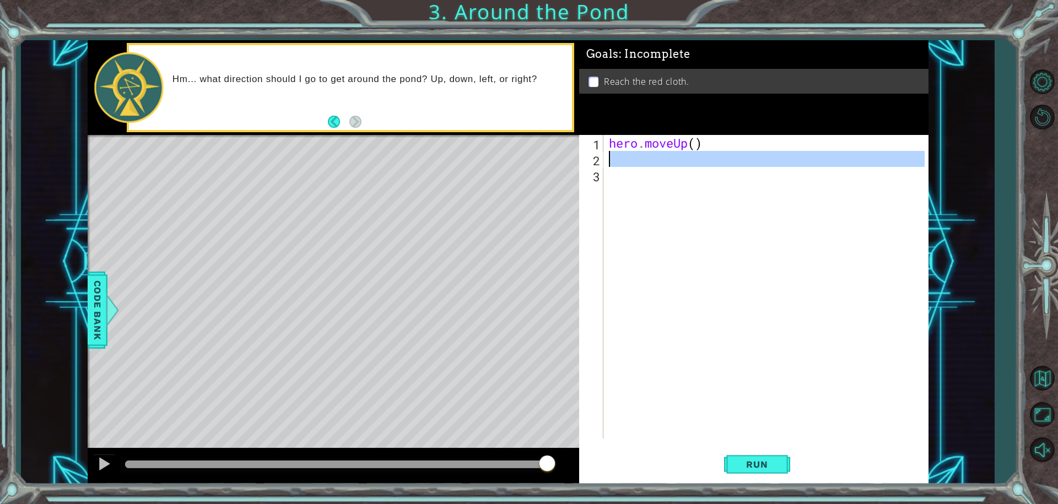
click at [603, 164] on div "hero.moveUp() 1 2 3 hero . moveUp ( ) ההההההההההההההההההההההההההההההההההההההההה…" at bounding box center [752, 287] width 346 height 304
type textarea "h"
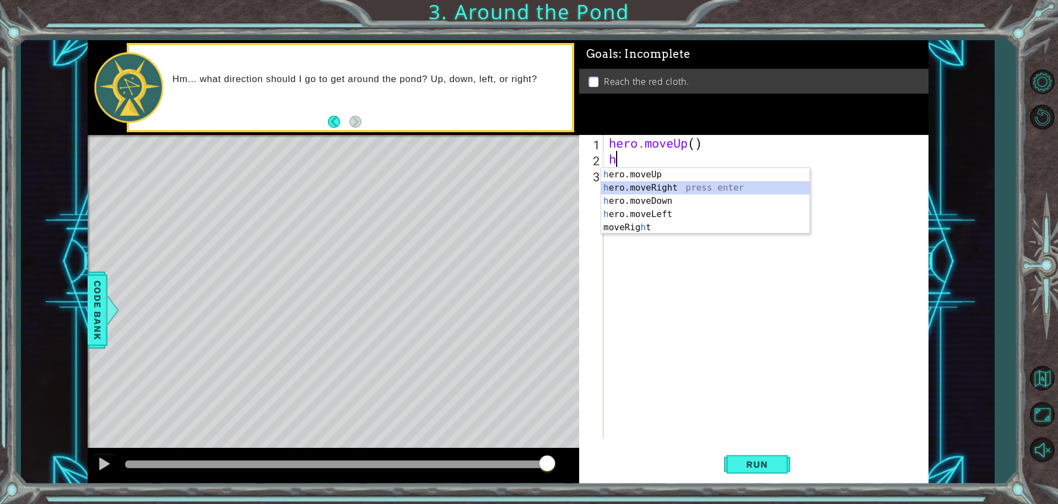
click at [641, 182] on div "h ero.moveUp press enter h ero.moveRight press enter h ero.moveDown press enter…" at bounding box center [705, 214] width 208 height 93
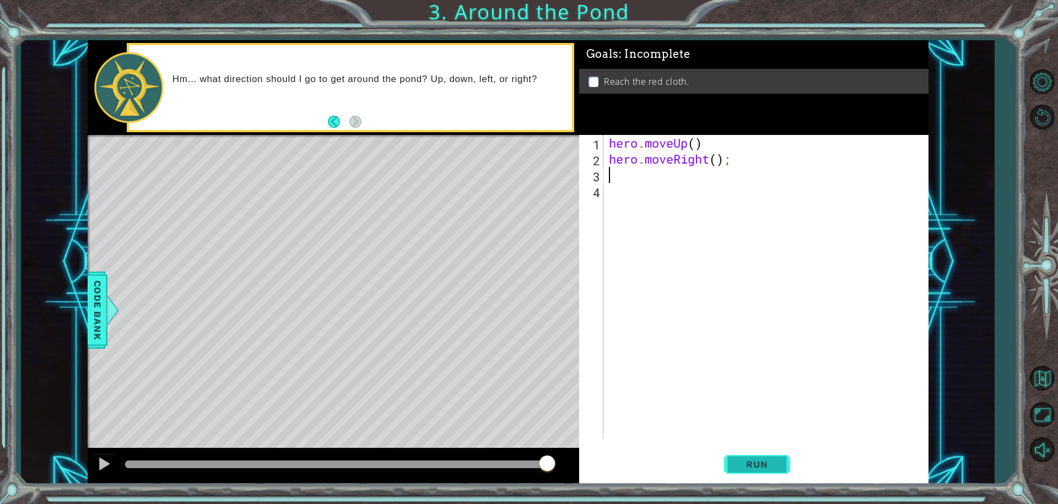
click at [740, 464] on span "Run" at bounding box center [757, 464] width 44 height 11
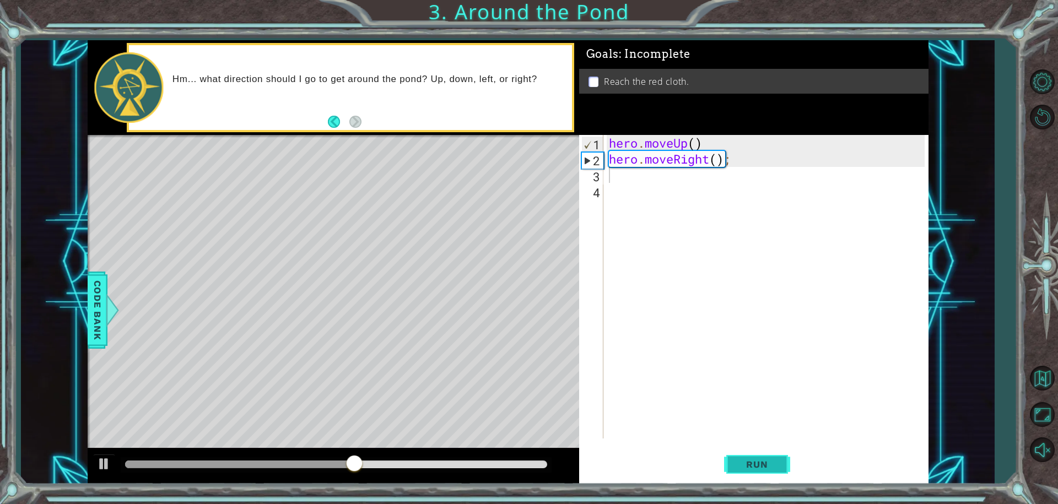
click at [786, 461] on div "Run" at bounding box center [757, 464] width 349 height 35
click at [761, 469] on span "Run" at bounding box center [757, 464] width 44 height 11
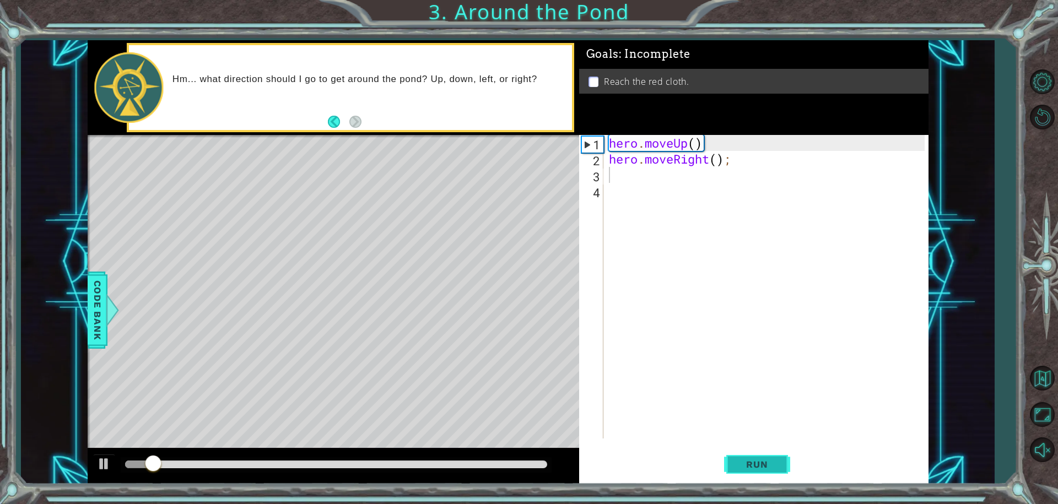
click at [753, 450] on button "Run" at bounding box center [757, 464] width 66 height 35
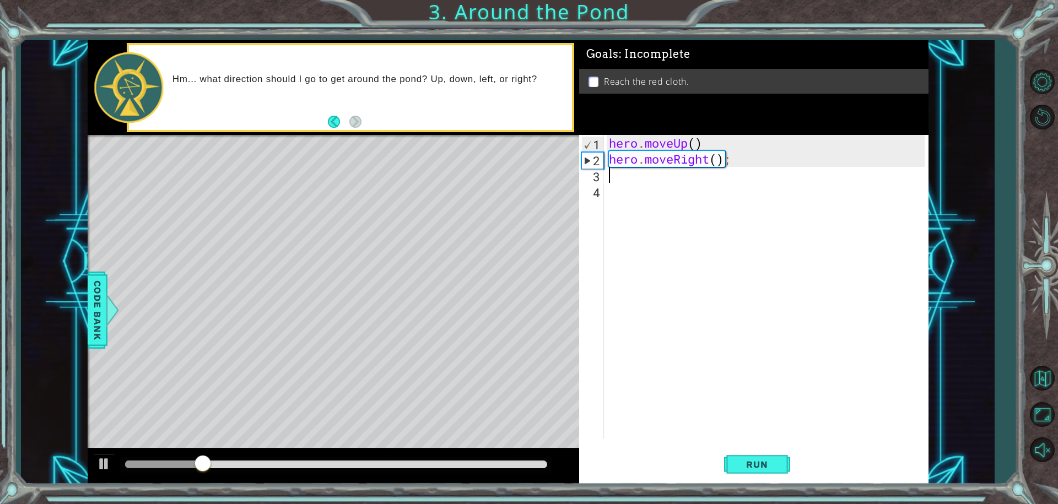
type textarea "j"
type textarea "h"
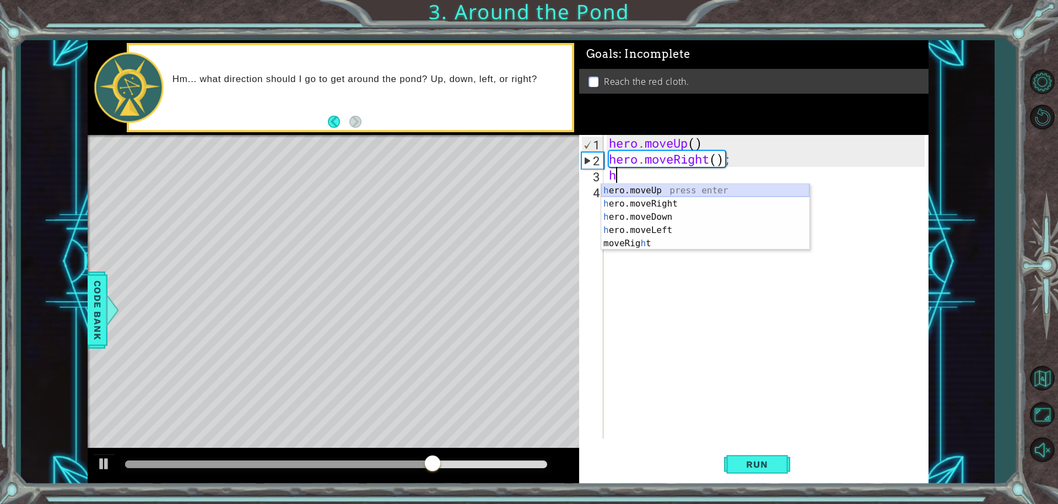
click at [656, 195] on div "h ero.moveUp press enter h ero.moveRight press enter h ero.moveDown press enter…" at bounding box center [705, 230] width 208 height 93
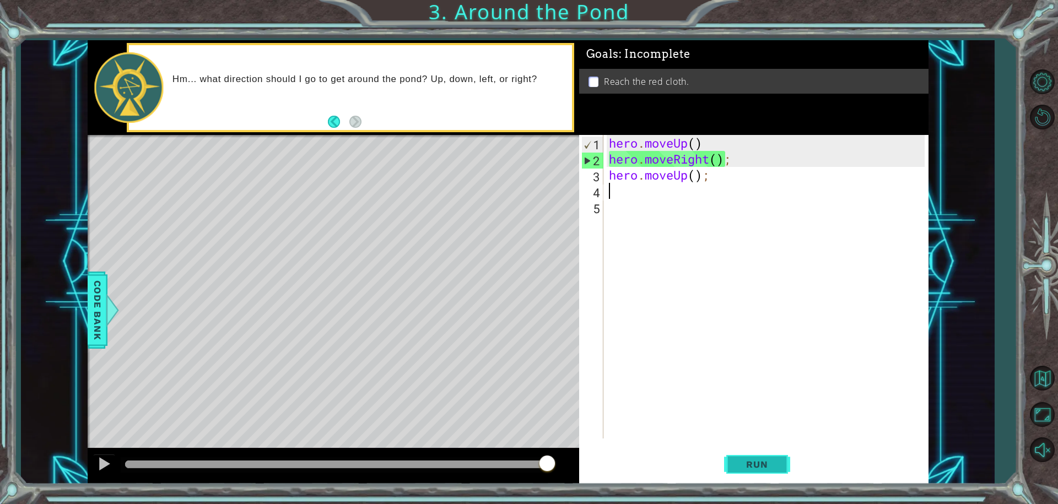
click at [736, 470] on span "Run" at bounding box center [757, 464] width 44 height 11
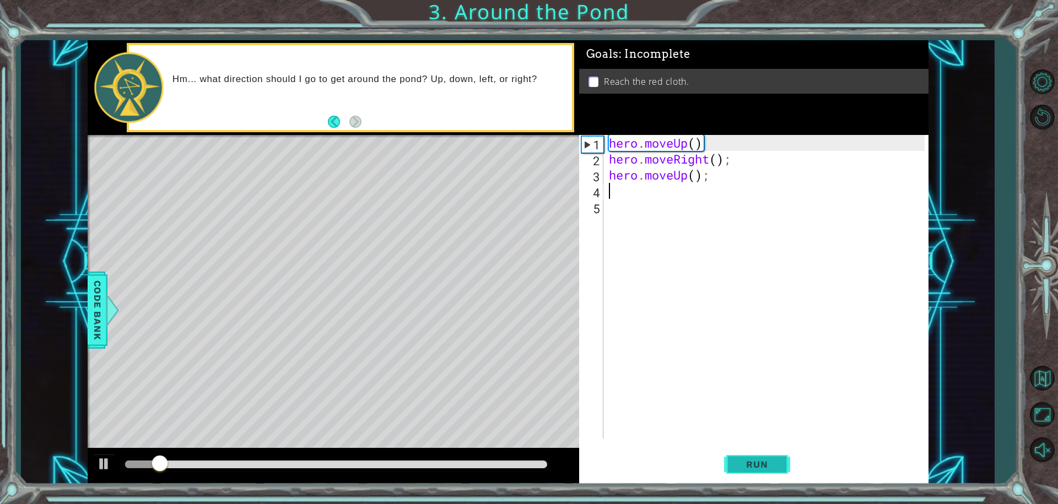
click at [725, 453] on button "Run" at bounding box center [757, 464] width 66 height 35
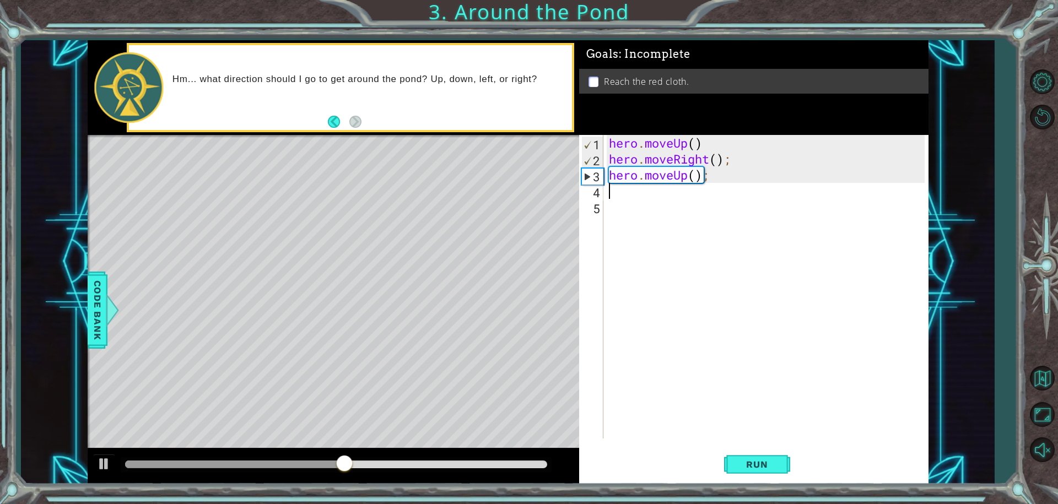
type textarea "h"
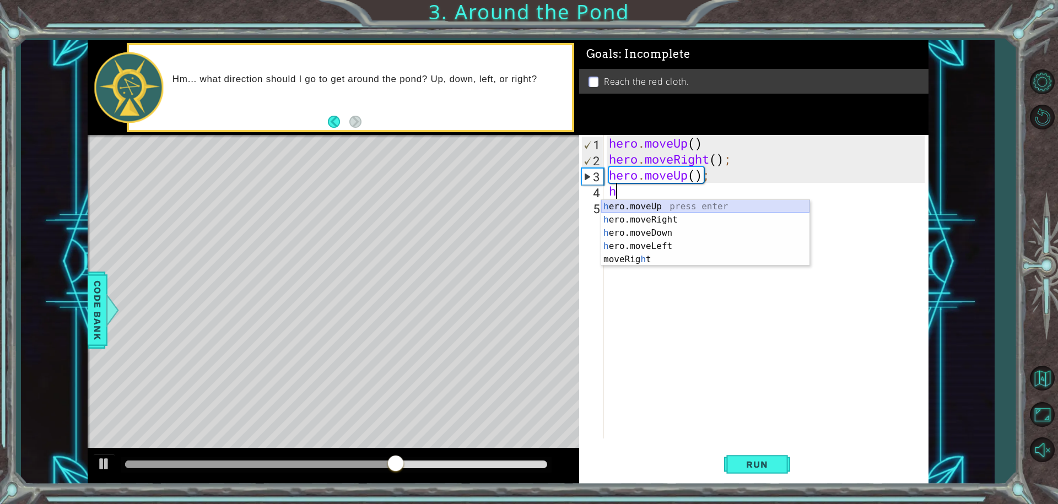
click at [657, 206] on div "h ero.moveUp press enter h ero.moveRight press enter h ero.moveDown press enter…" at bounding box center [705, 246] width 208 height 93
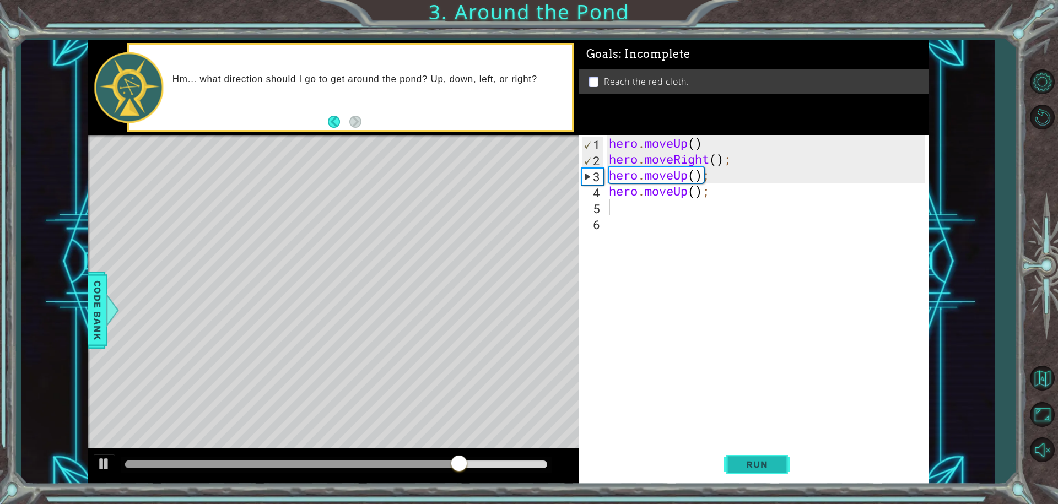
drag, startPoint x: 788, startPoint y: 459, endPoint x: 781, endPoint y: 461, distance: 7.2
click at [785, 460] on button "Run" at bounding box center [757, 464] width 66 height 35
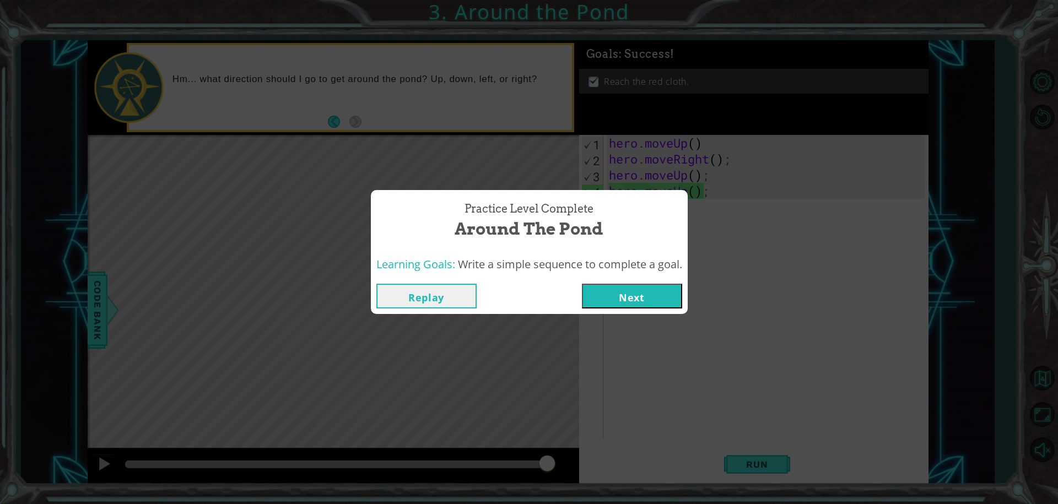
drag, startPoint x: 600, startPoint y: 305, endPoint x: 592, endPoint y: 374, distance: 69.3
click at [991, 209] on div "Practice Level Complete Around the Pond Learning Goals: Write a simple sequence…" at bounding box center [529, 252] width 1058 height 504
click at [638, 300] on button "Next" at bounding box center [632, 296] width 100 height 25
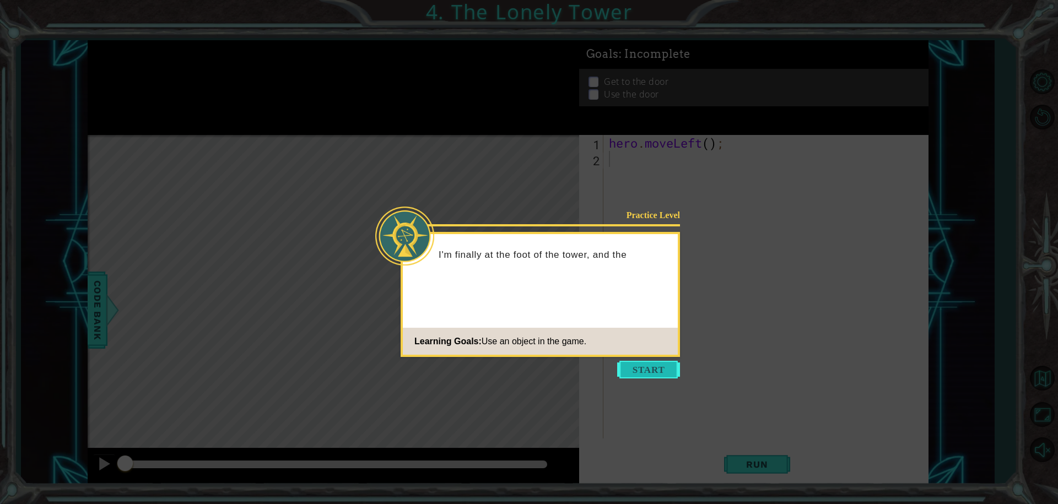
click at [629, 376] on button "Start" at bounding box center [648, 370] width 63 height 18
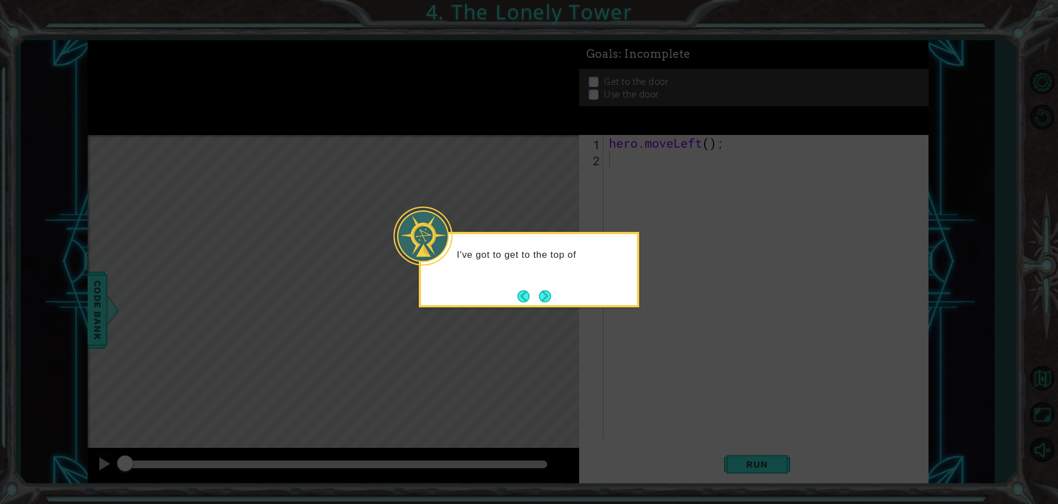
click at [534, 305] on div "I've got to get to the top of" at bounding box center [529, 270] width 220 height 76
click at [536, 292] on button "Back" at bounding box center [527, 296] width 21 height 12
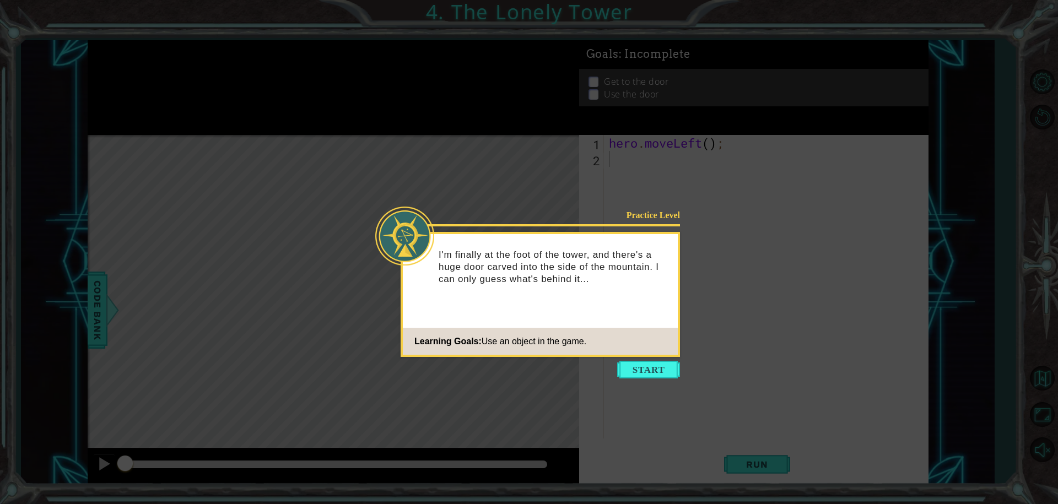
click at [662, 386] on icon at bounding box center [529, 252] width 1058 height 504
click at [654, 369] on button "Start" at bounding box center [648, 370] width 63 height 18
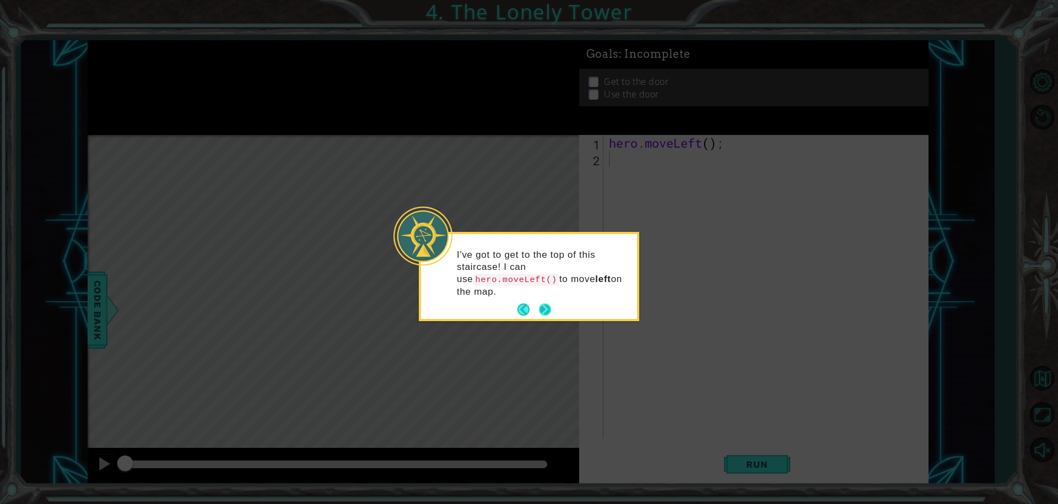
click at [550, 304] on button "Next" at bounding box center [545, 310] width 12 height 12
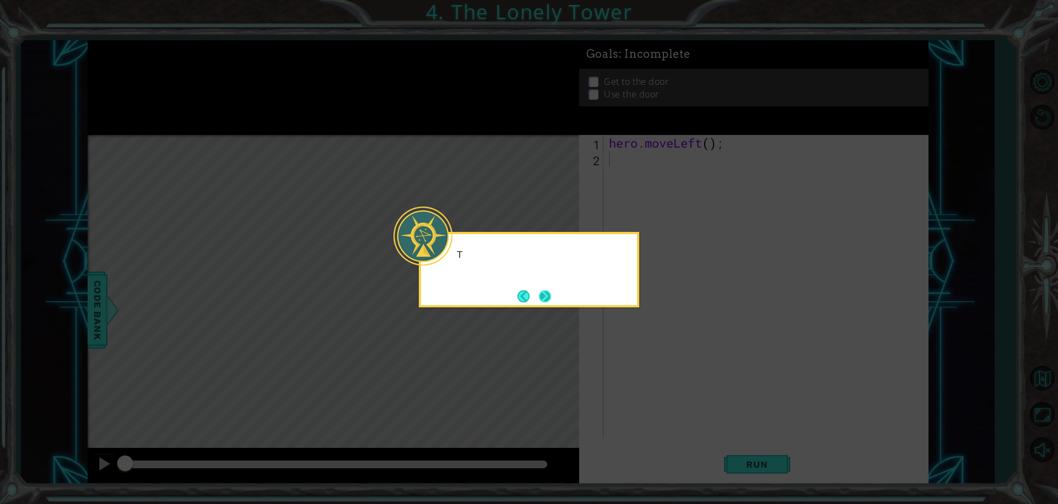
click at [548, 302] on button "Next" at bounding box center [545, 296] width 12 height 12
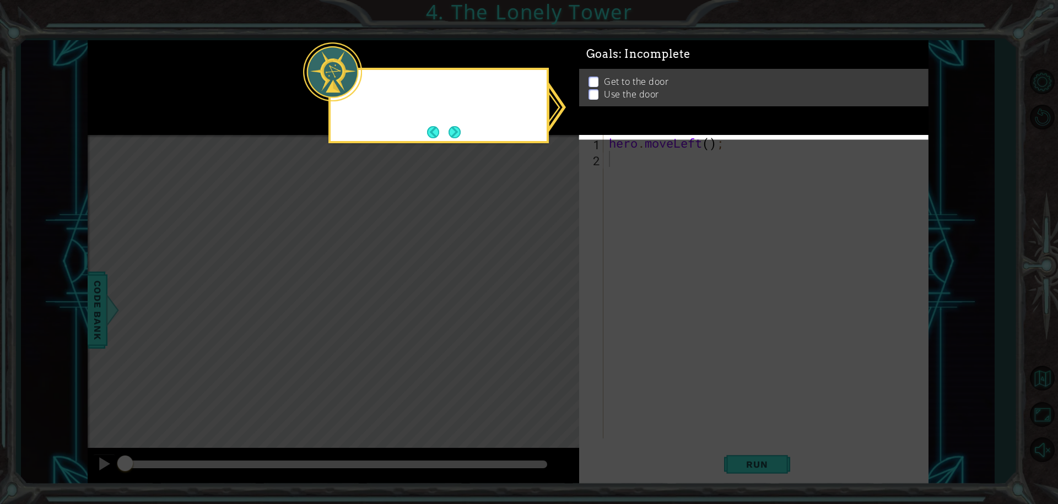
click at [548, 302] on icon at bounding box center [529, 252] width 1058 height 504
click at [622, 144] on icon at bounding box center [529, 252] width 1058 height 504
click at [444, 120] on div "My GOALS up here will help me figure out what to do next." at bounding box center [439, 102] width 216 height 56
click at [444, 126] on button "Back" at bounding box center [437, 132] width 21 height 12
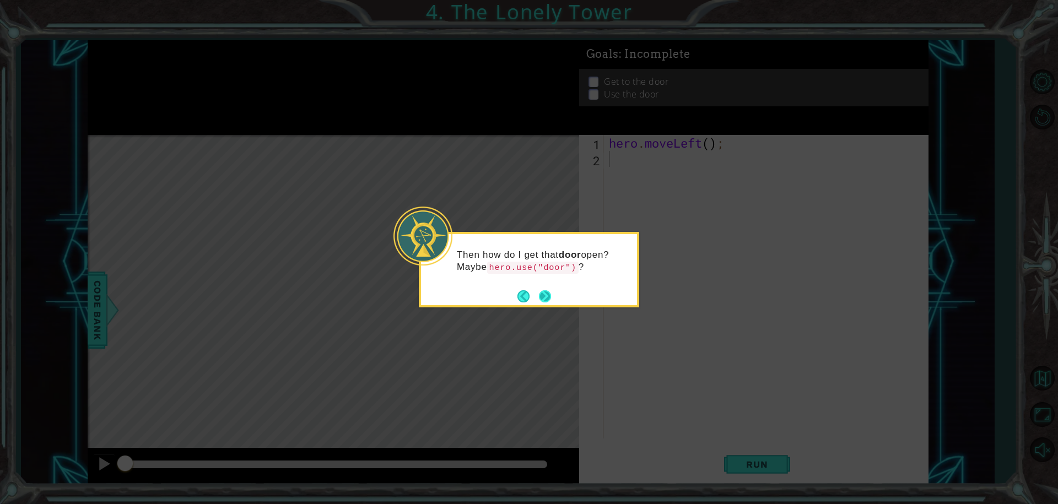
click at [551, 294] on button "Next" at bounding box center [545, 296] width 12 height 12
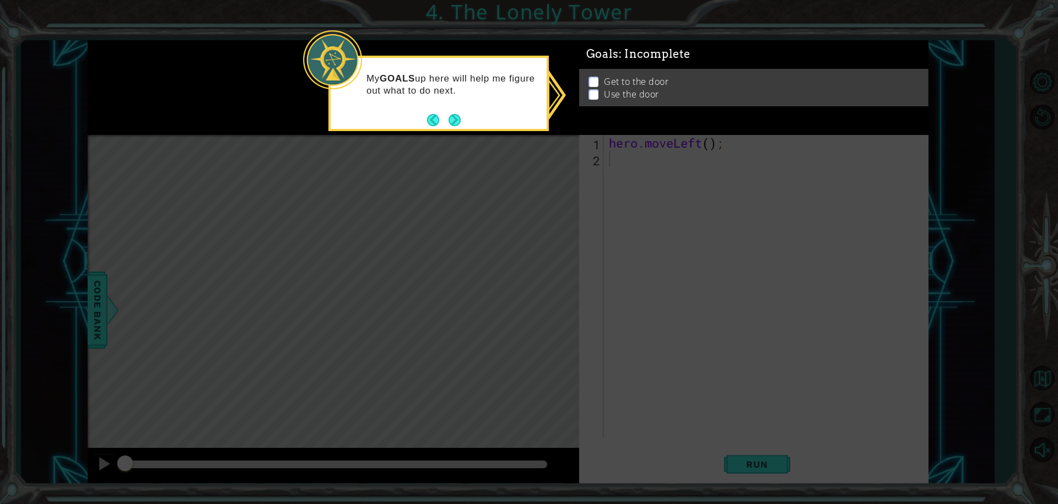
click at [455, 109] on div "My GOALS up here will help me figure out what to do next." at bounding box center [439, 90] width 216 height 56
click at [456, 117] on button "Next" at bounding box center [454, 120] width 13 height 13
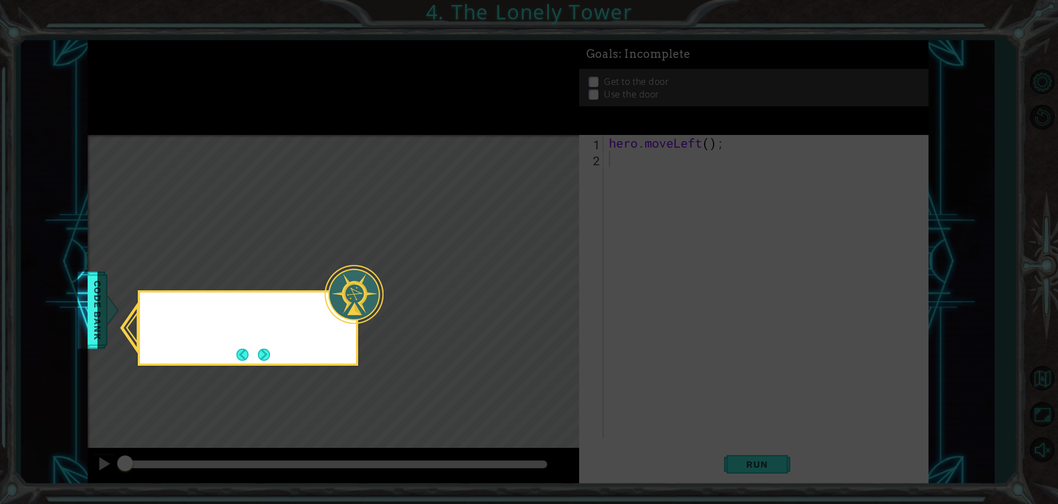
click at [456, 117] on icon at bounding box center [529, 252] width 1058 height 504
click at [270, 357] on button "Next" at bounding box center [264, 355] width 12 height 12
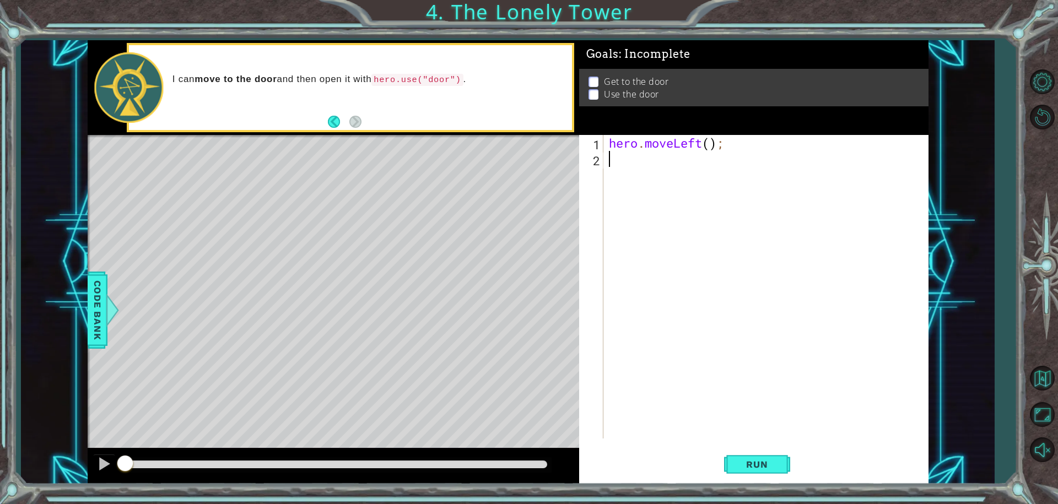
type textarea "h"
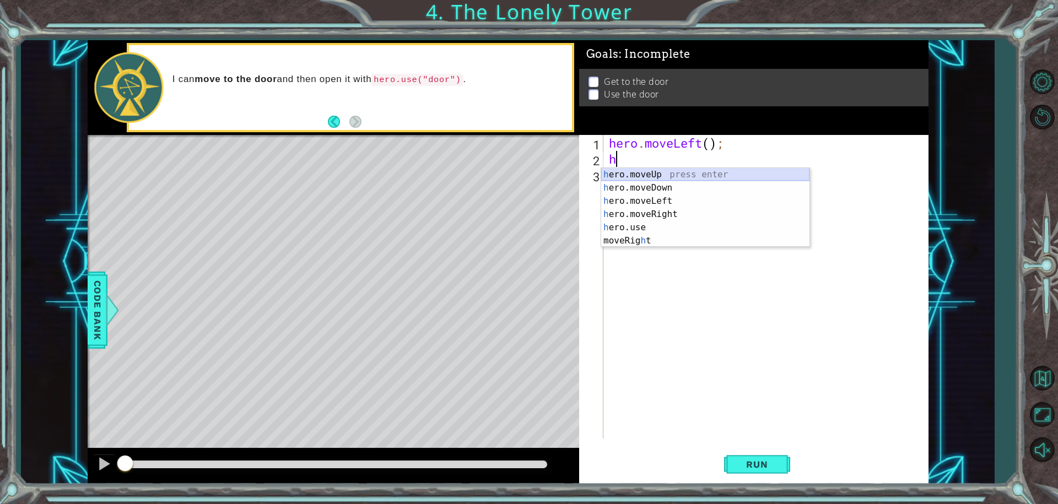
click at [650, 174] on div "h ero.moveUp press enter h ero.moveDown press enter h ero.moveLeft press enter …" at bounding box center [705, 221] width 208 height 106
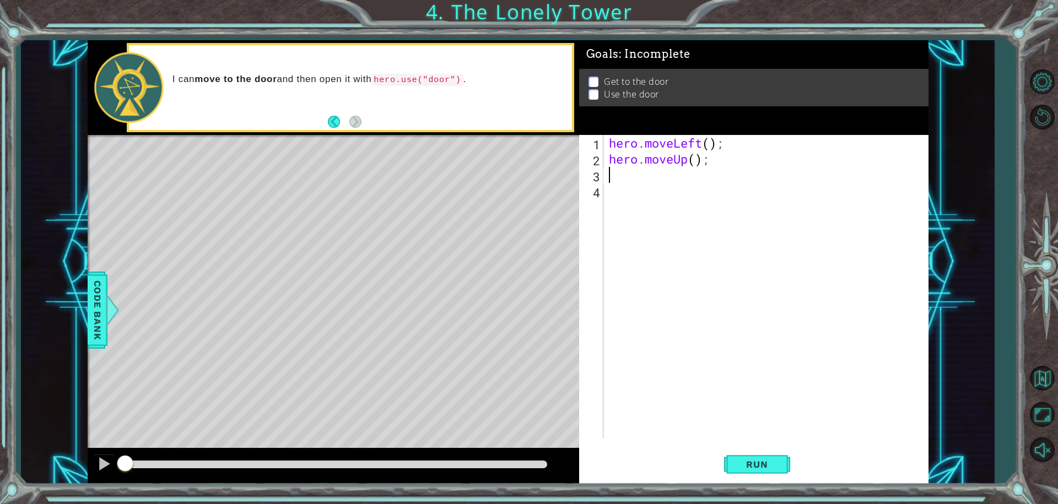
type textarea "h"
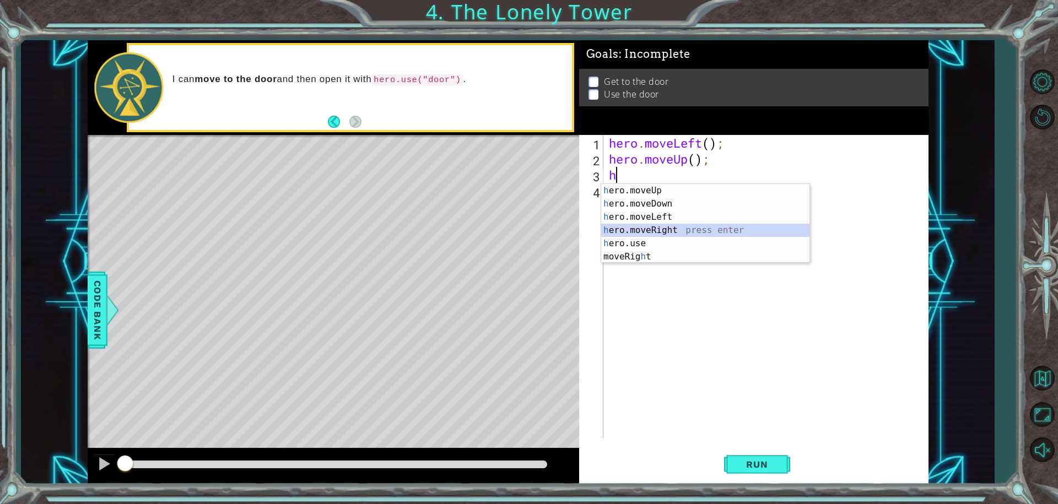
click at [610, 230] on div "h ero.moveUp press enter h ero.moveDown press enter h ero.moveLeft press enter …" at bounding box center [705, 237] width 208 height 106
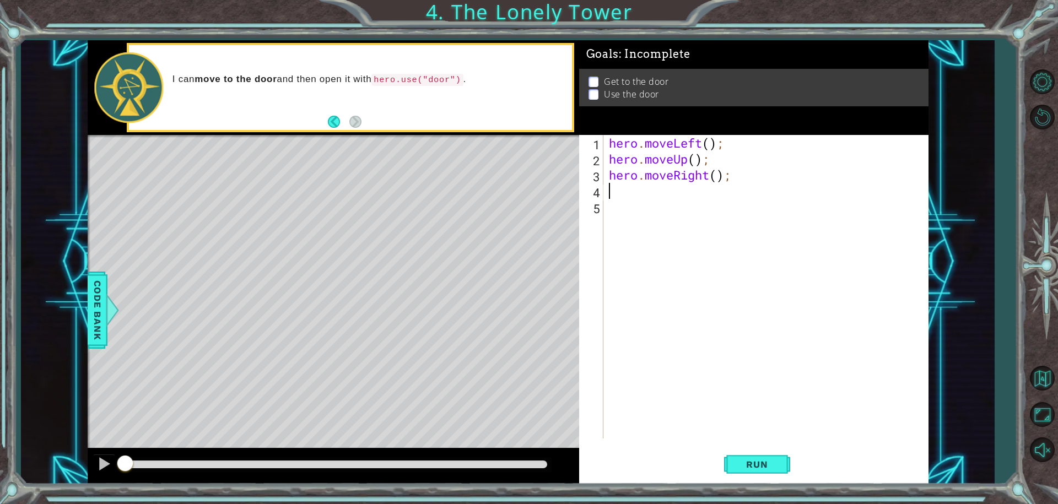
type textarea "h"
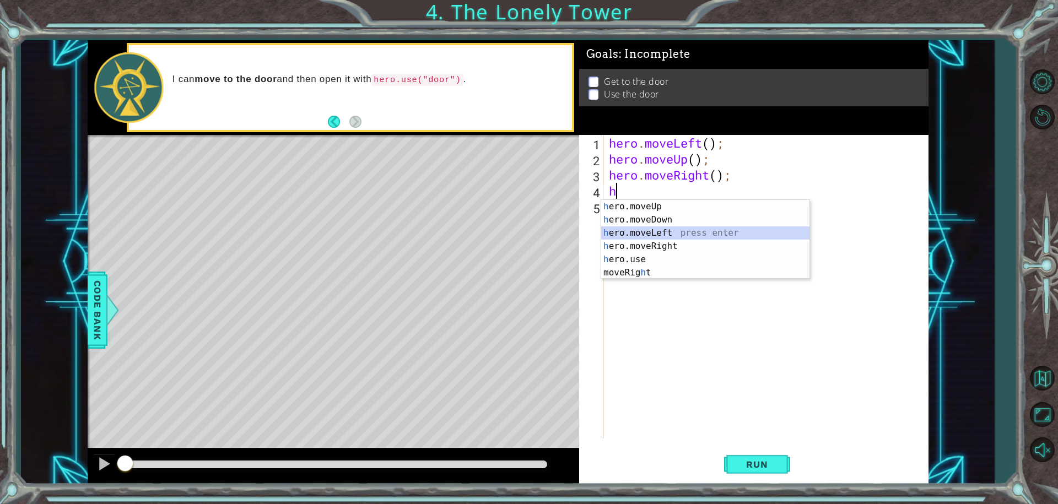
drag, startPoint x: 695, startPoint y: 238, endPoint x: 746, endPoint y: 270, distance: 60.2
click at [738, 280] on body "1 ההההההההההההההההההההההההההההההההההההההההההההההההההההההההההההההההההההההההההההה…" at bounding box center [529, 252] width 1058 height 504
drag, startPoint x: 665, startPoint y: 239, endPoint x: 732, endPoint y: 288, distance: 82.9
click at [665, 239] on div "h ero.moveUp press enter h ero.moveDown press enter h ero.moveLeft press enter …" at bounding box center [705, 253] width 208 height 106
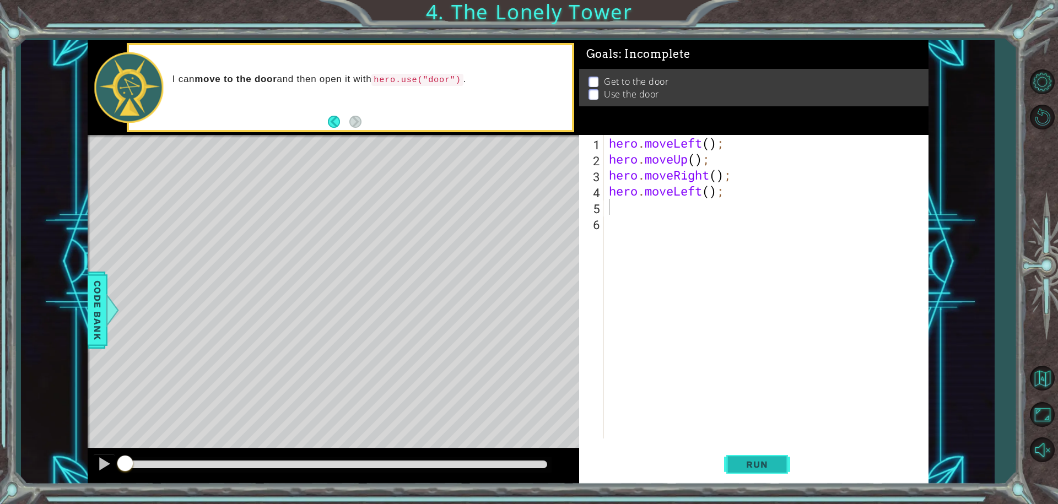
click at [775, 456] on button "Run" at bounding box center [757, 464] width 66 height 35
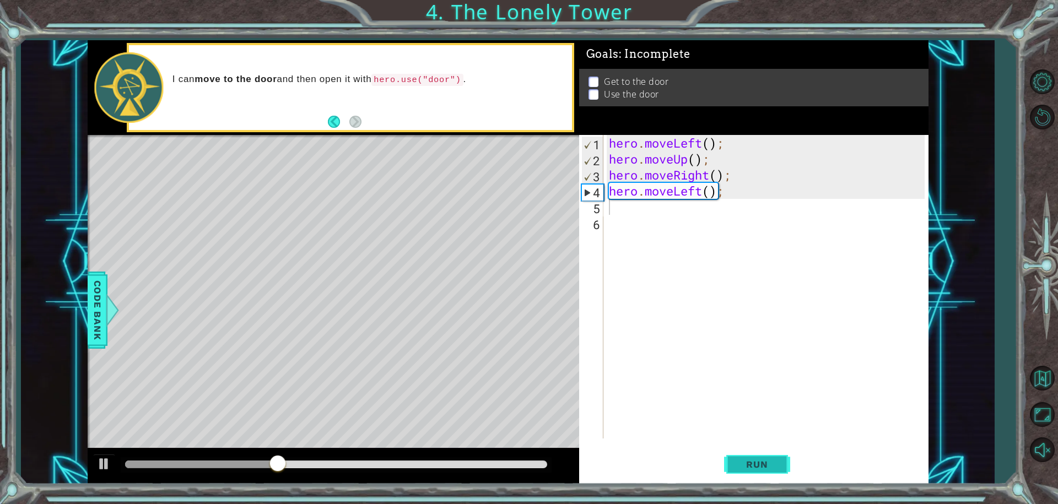
click at [749, 459] on span "Run" at bounding box center [757, 464] width 44 height 11
click at [693, 370] on div "hero . moveLeft ( ) ; hero . moveUp ( ) ; hero . moveRight ( ) ; hero . moveLef…" at bounding box center [769, 303] width 324 height 336
click at [769, 450] on button "Run" at bounding box center [757, 464] width 66 height 35
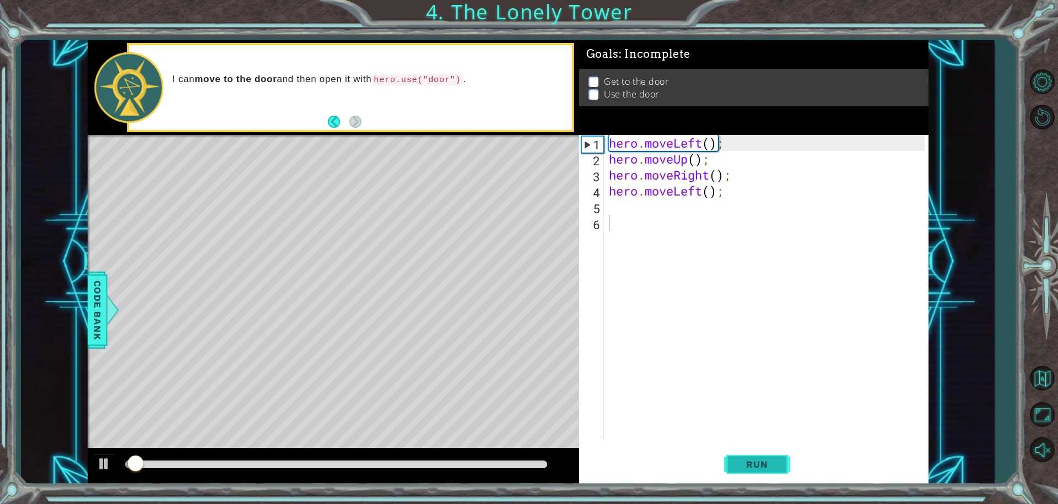
click at [769, 450] on button "Run" at bounding box center [757, 464] width 66 height 35
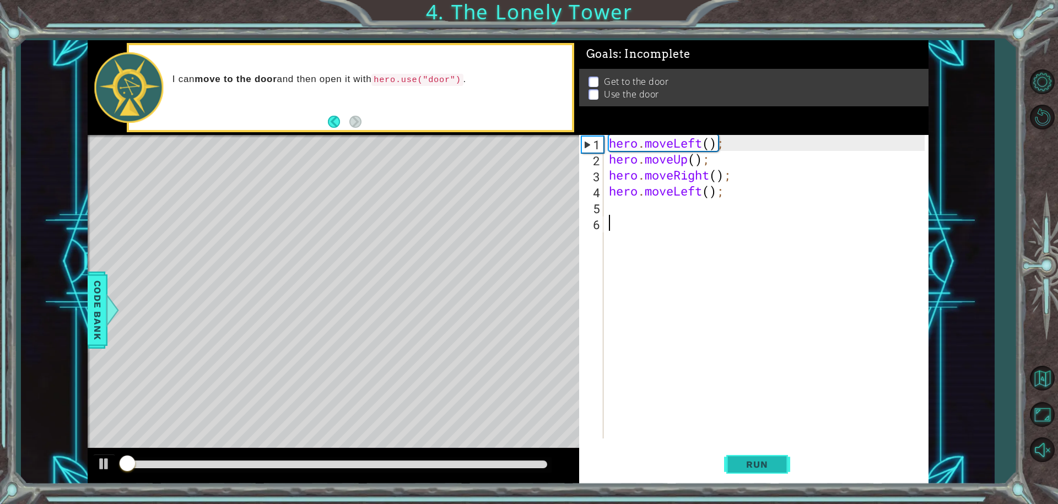
click at [769, 450] on button "Run" at bounding box center [757, 464] width 66 height 35
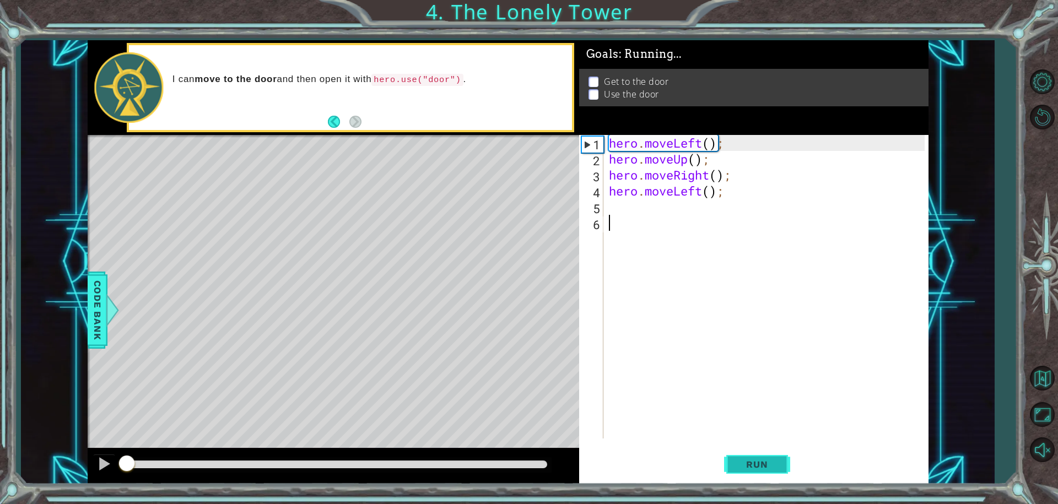
click at [769, 450] on button "Run" at bounding box center [757, 464] width 66 height 35
click at [769, 451] on button "Run" at bounding box center [757, 464] width 66 height 35
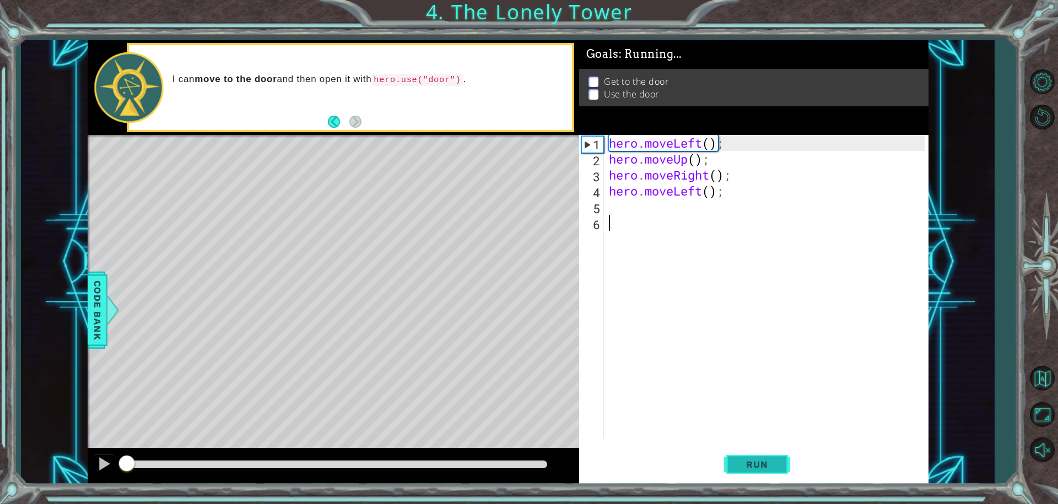
click at [769, 451] on button "Run" at bounding box center [757, 464] width 66 height 35
click at [780, 482] on div "1 2 3 4 5 6 hero . moveLeft ( ) ; hero . moveUp ( ) ; hero . moveRight ( ) ; he…" at bounding box center [753, 309] width 349 height 349
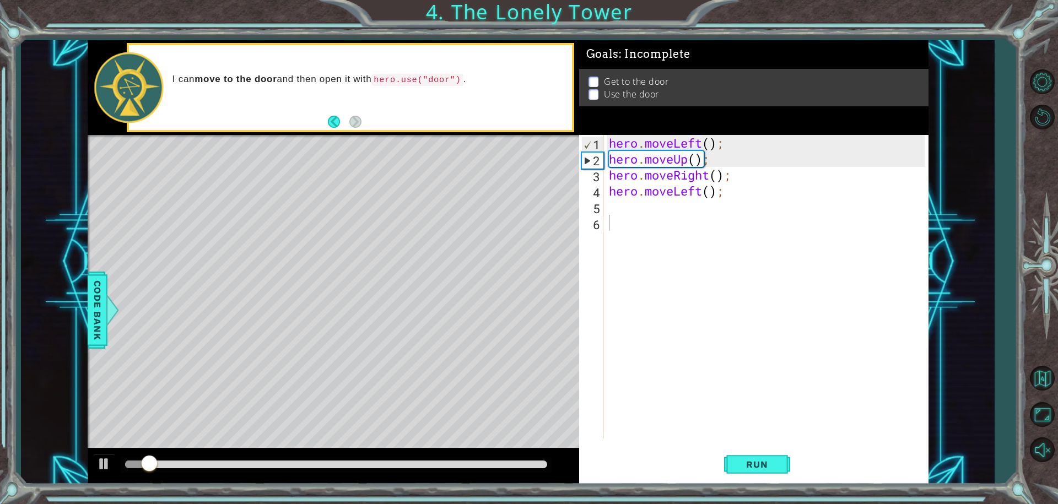
click at [780, 482] on div "1 2 3 4 5 6 hero . moveLeft ( ) ; hero . moveUp ( ) ; hero . moveRight ( ) ; he…" at bounding box center [753, 309] width 349 height 349
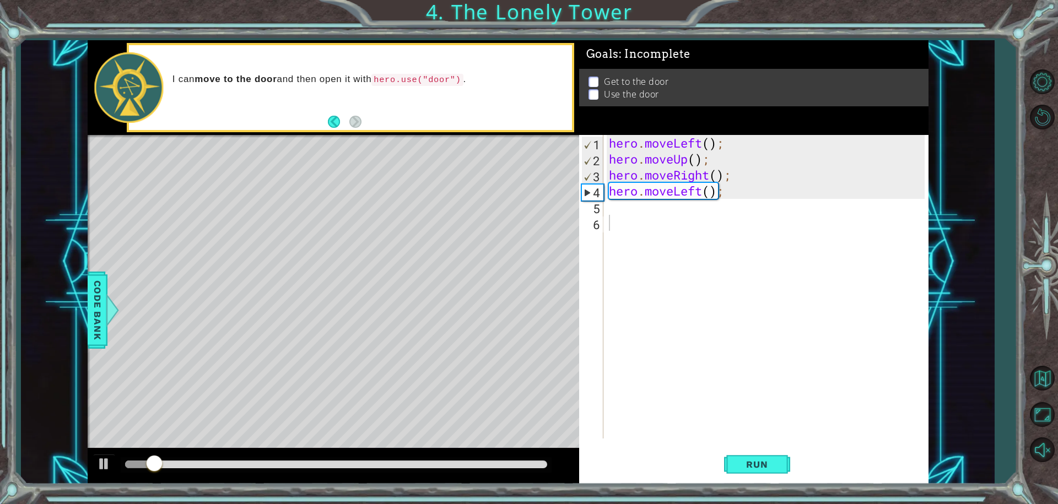
click at [780, 482] on div "1 2 3 4 5 6 hero . moveLeft ( ) ; hero . moveUp ( ) ; hero . moveRight ( ) ; he…" at bounding box center [753, 309] width 349 height 349
click at [780, 483] on div "1 2 3 4 5 6 hero . moveLeft ( ) ; hero . moveUp ( ) ; hero . moveRight ( ) ; he…" at bounding box center [753, 309] width 349 height 349
